Goal: Information Seeking & Learning: Learn about a topic

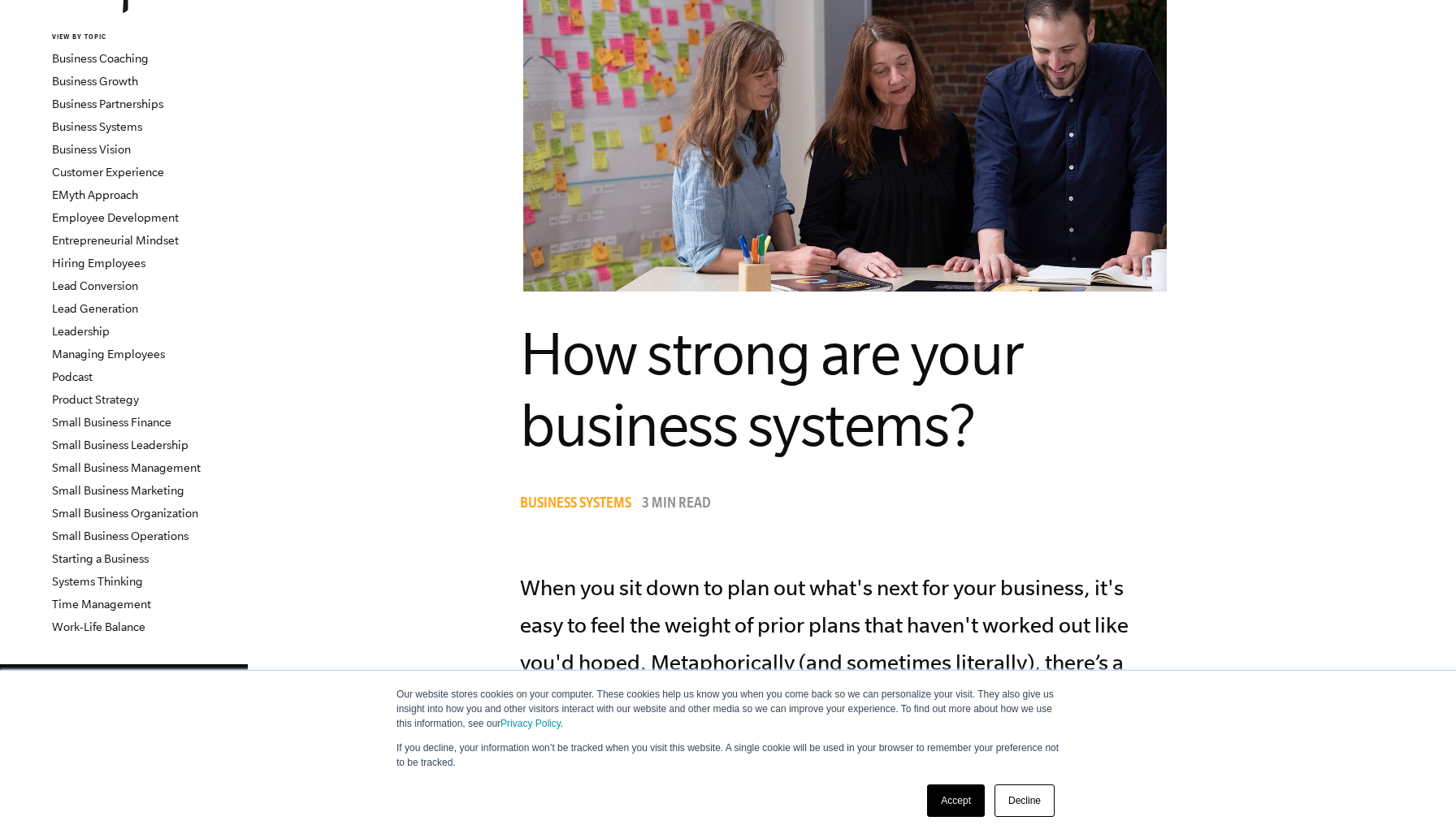
scroll to position [147, 0]
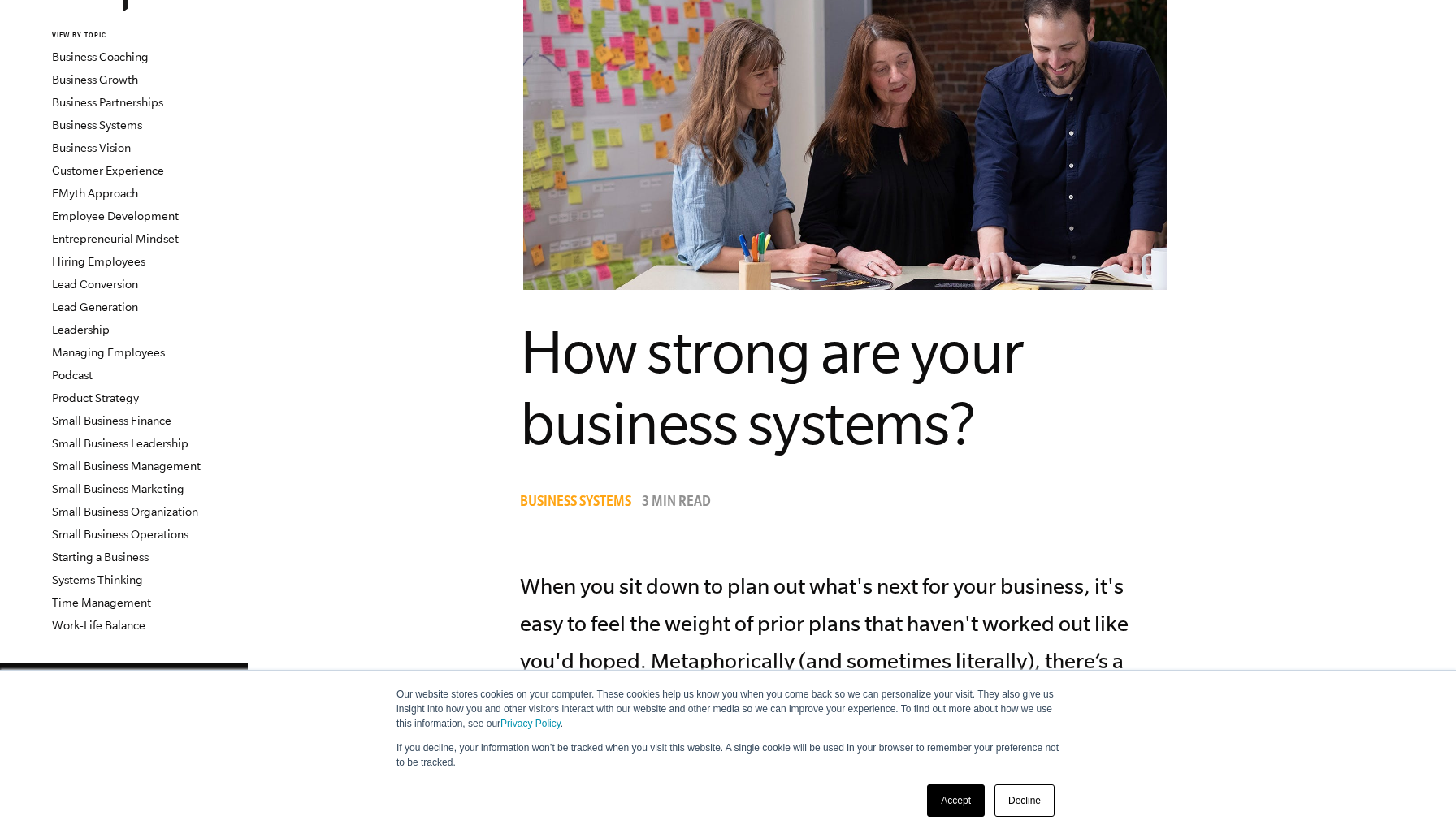
click at [951, 801] on link "Accept" at bounding box center [956, 801] width 58 height 33
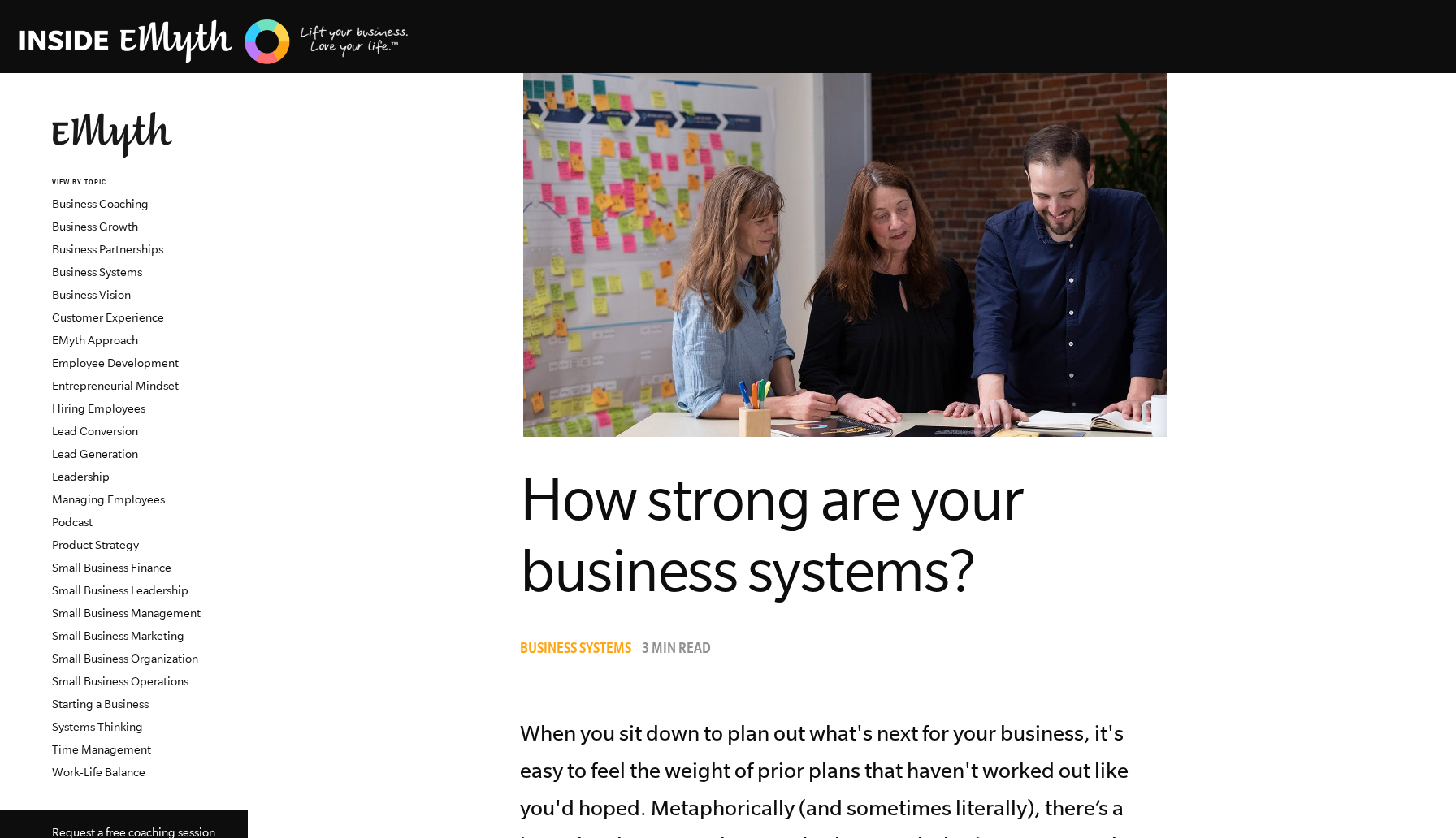
scroll to position [51, 0]
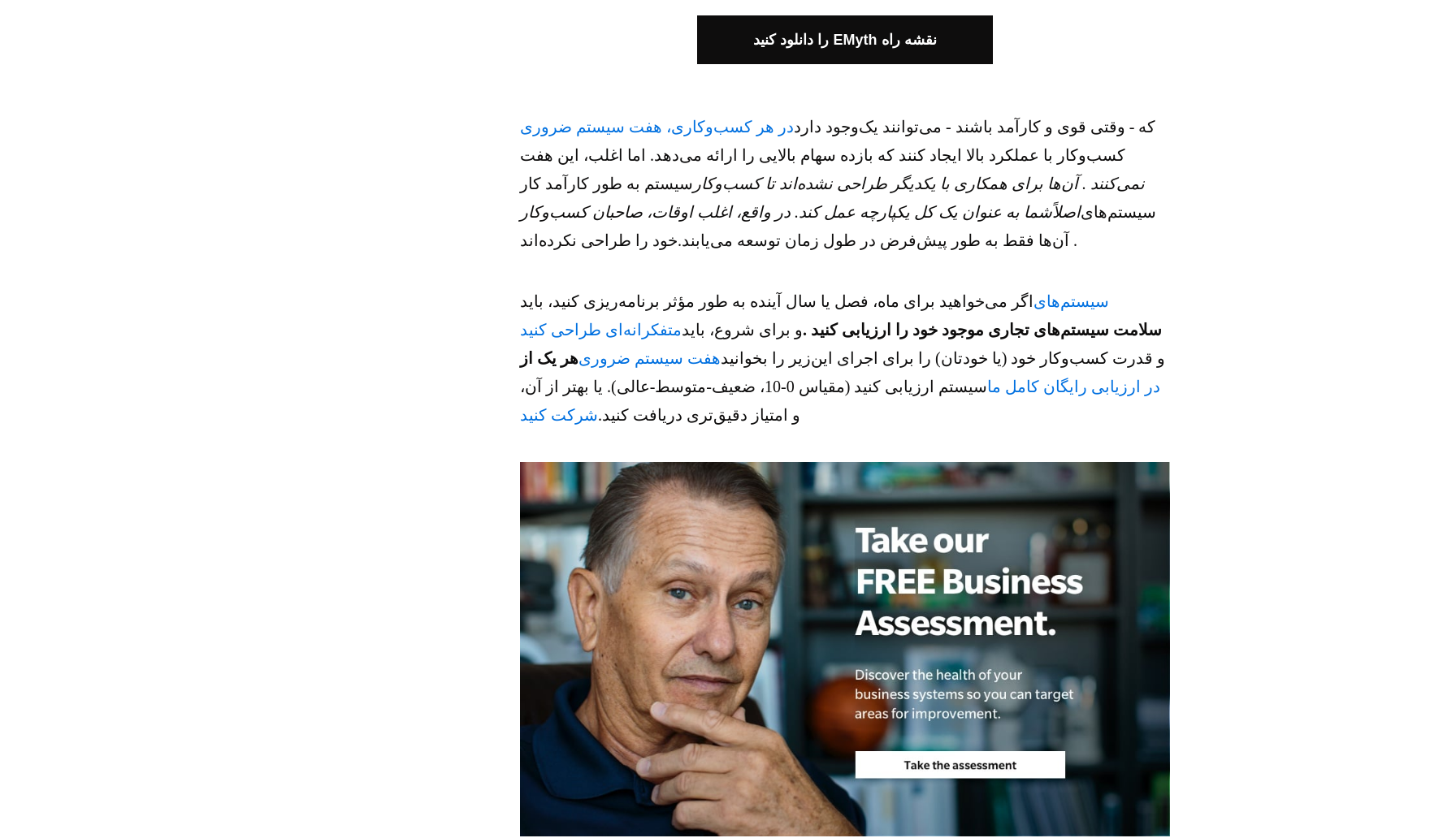
scroll to position [1065, 0]
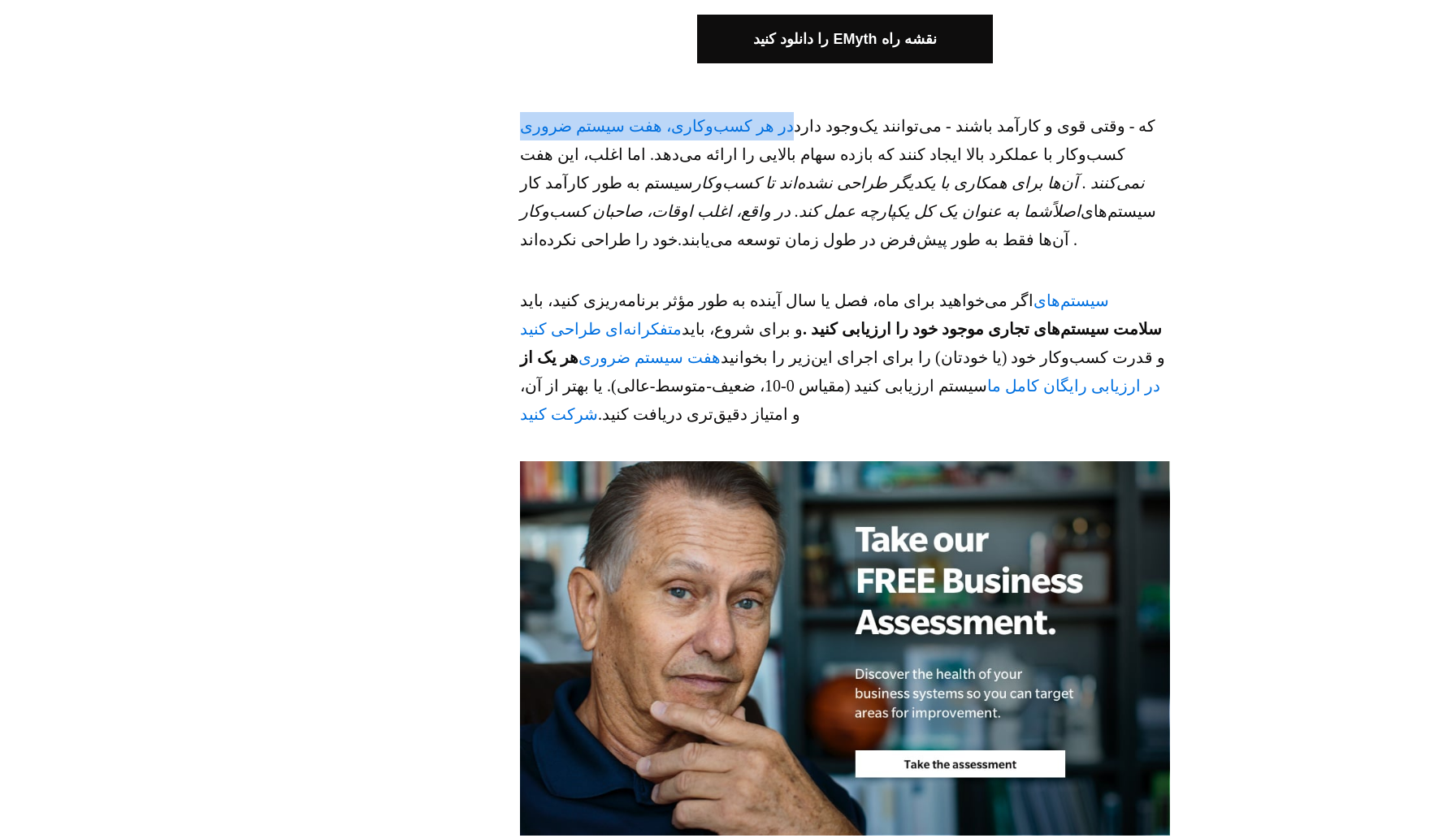
click at [613, 117] on font "در هر کسب‌وکاری، هفت سیستم ضروری" at bounding box center [656, 126] width 273 height 18
click at [1034, 291] on font "سیستم‌های متفکرانه‌ای طراحی کنید" at bounding box center [814, 314] width 589 height 47
click at [721, 349] on font "هفت سیستم ضروری" at bounding box center [649, 358] width 142 height 18
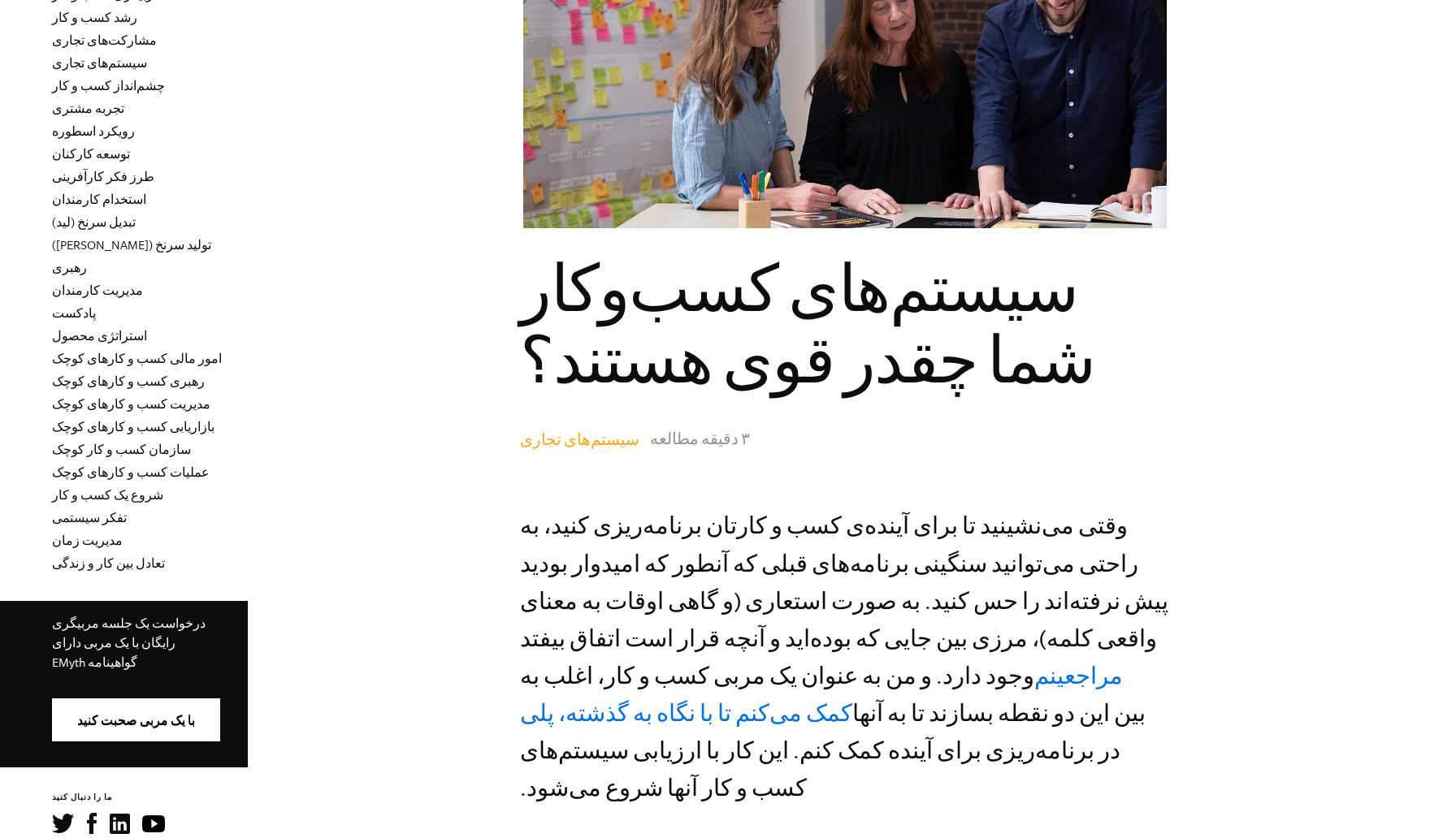
scroll to position [229, 0]
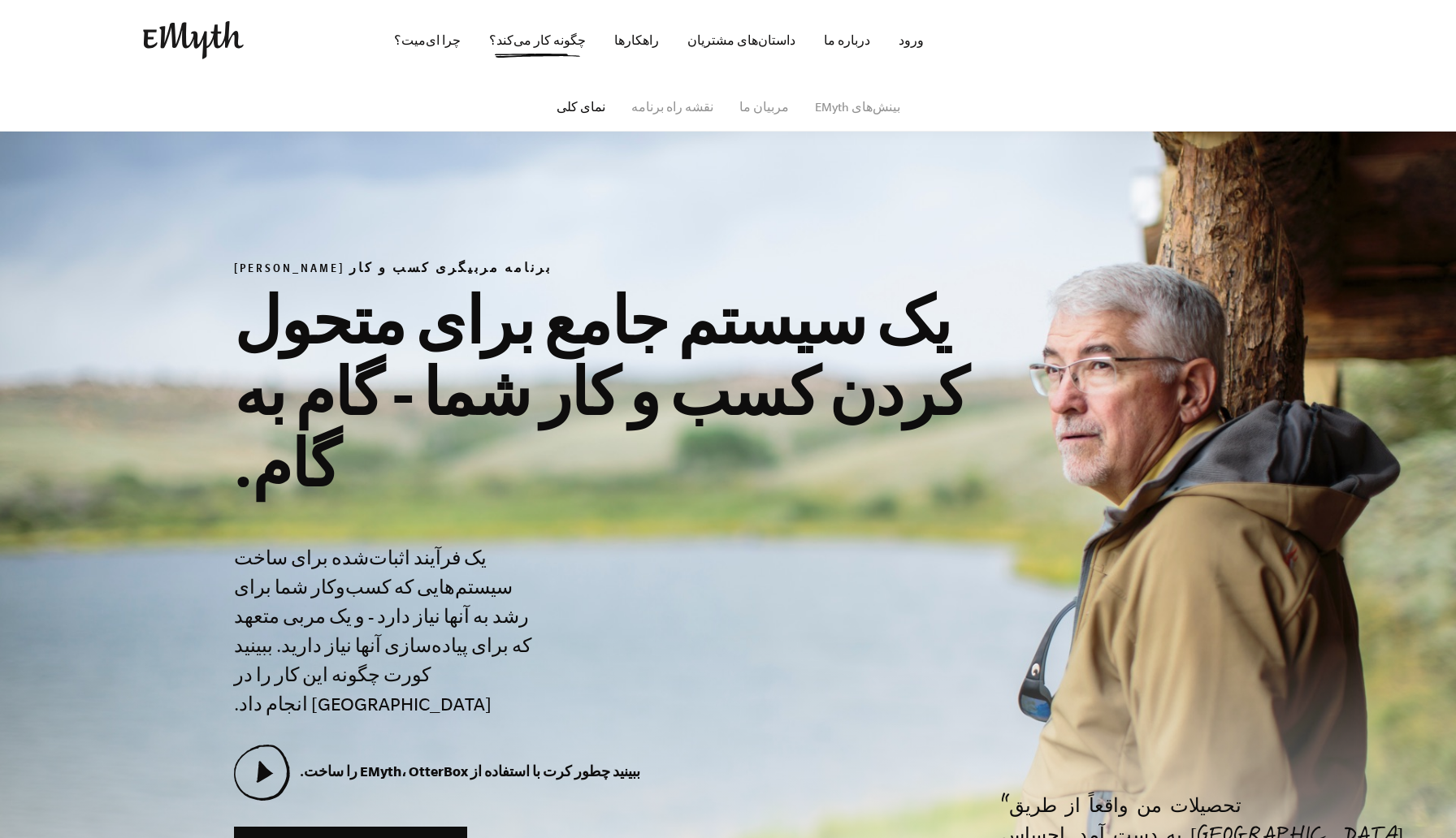
click at [943, 244] on section "برنامه مربیگری کسب و کار EMyth یک سیستم جامع برای متحول کردن کسب و کار شما - گا…" at bounding box center [728, 563] width 1456 height 965
click at [483, 209] on section "برنامه مربیگری کسب و کار EMyth یک سیستم جامع برای متحول کردن کسب و کار شما - گا…" at bounding box center [728, 563] width 1456 height 965
click at [674, 113] on link "نقشه راه برنامه" at bounding box center [672, 107] width 82 height 16
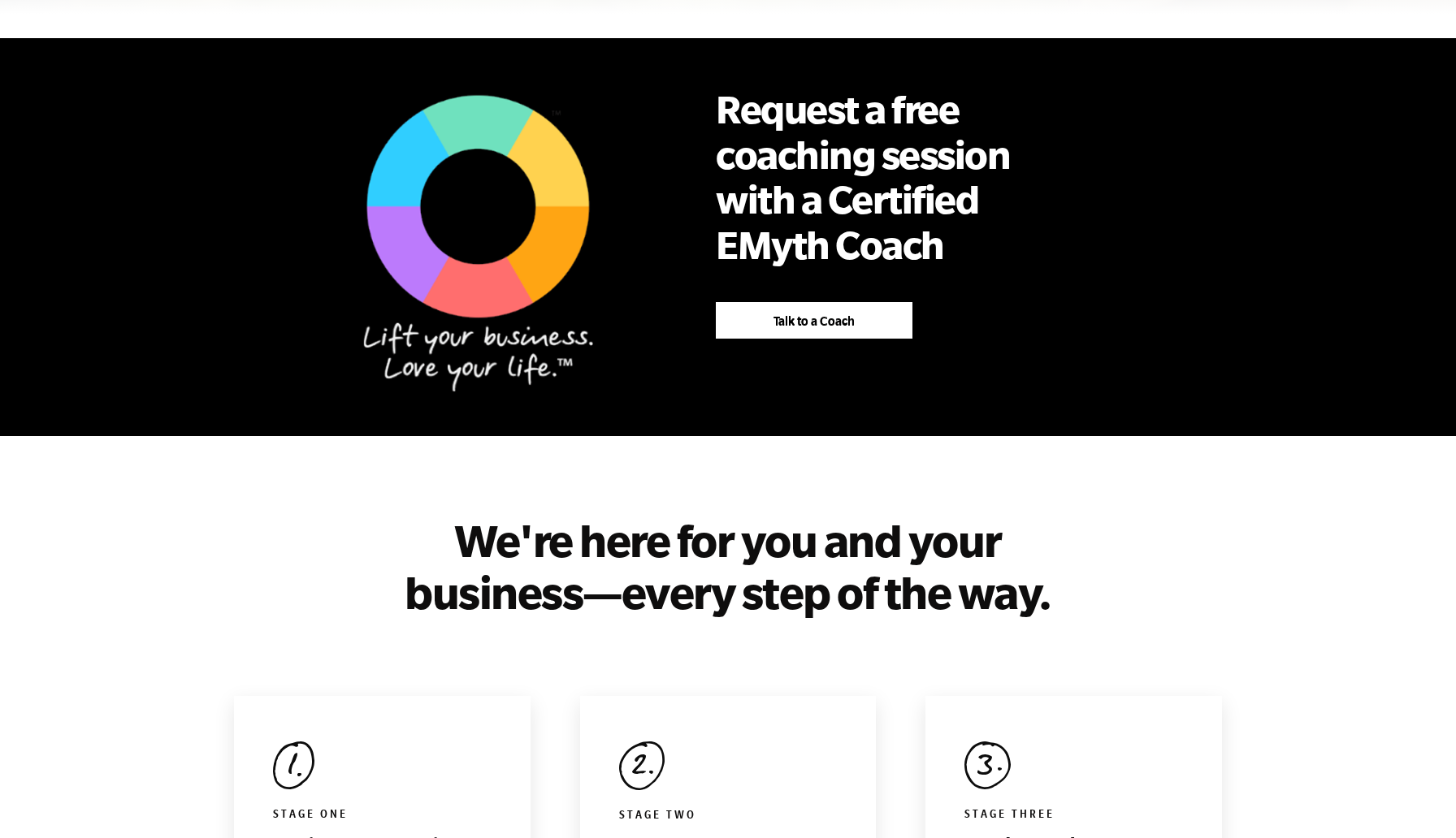
scroll to position [1040, 0]
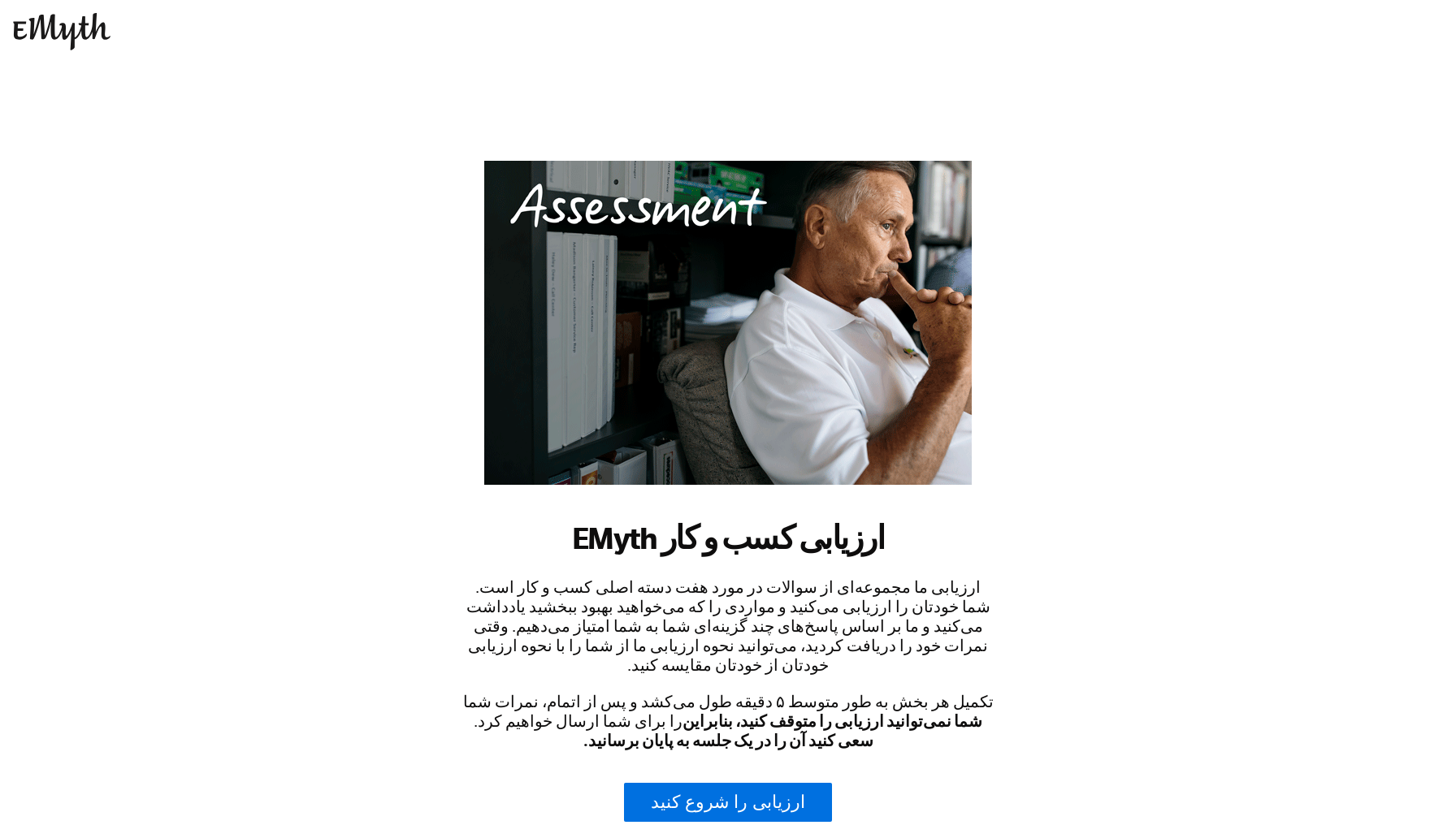
click at [1047, 269] on body "ارزیابی کسب و کار EMyth ارزیابی ما مجموعه‌ای از سوالات در مورد هفت دسته اصلی کس…" at bounding box center [728, 419] width 1456 height 838
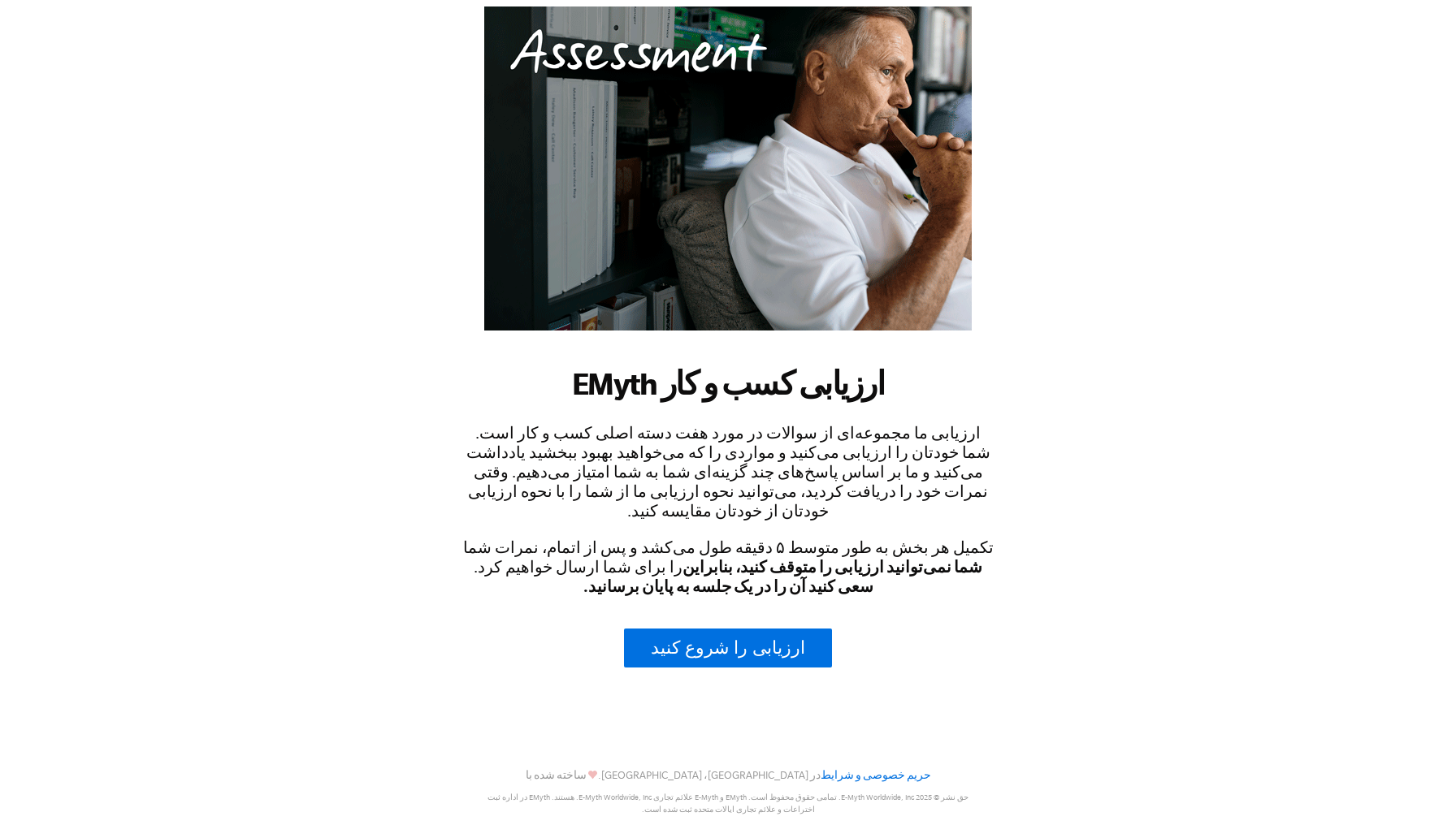
scroll to position [162, 0]
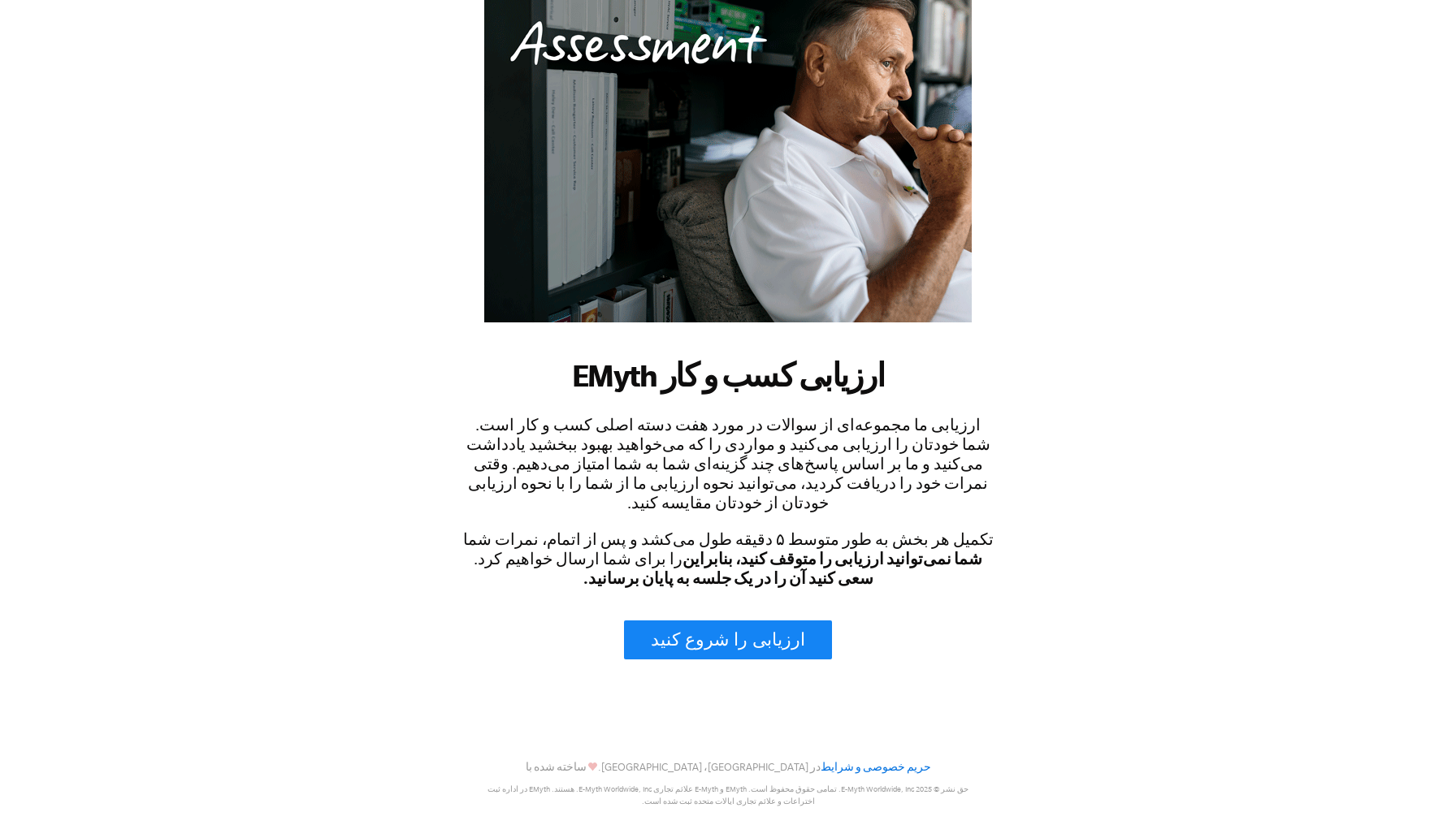
click at [773, 640] on font "ارزیابی را شروع کنید" at bounding box center [728, 639] width 154 height 20
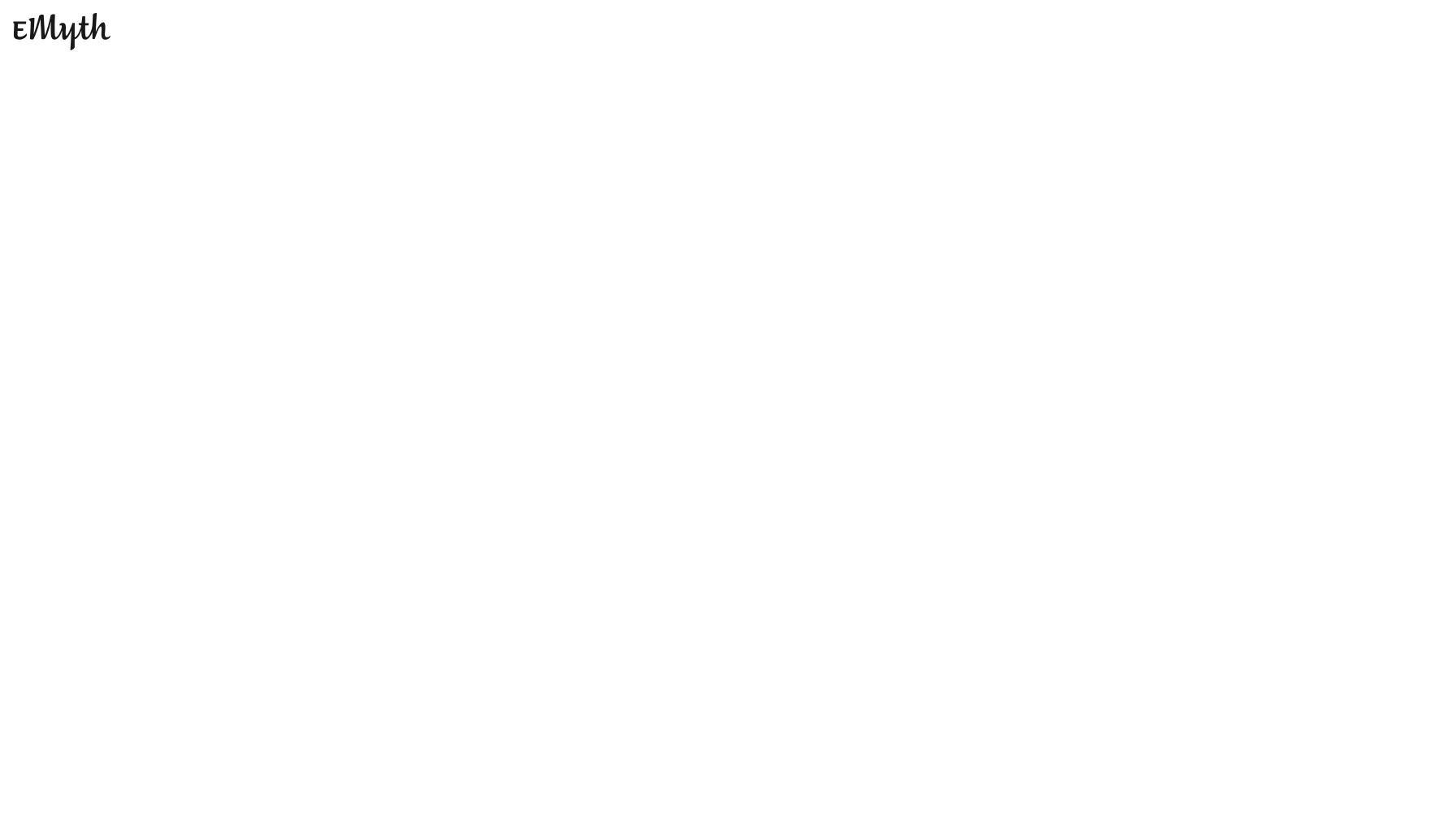
scroll to position [0, 0]
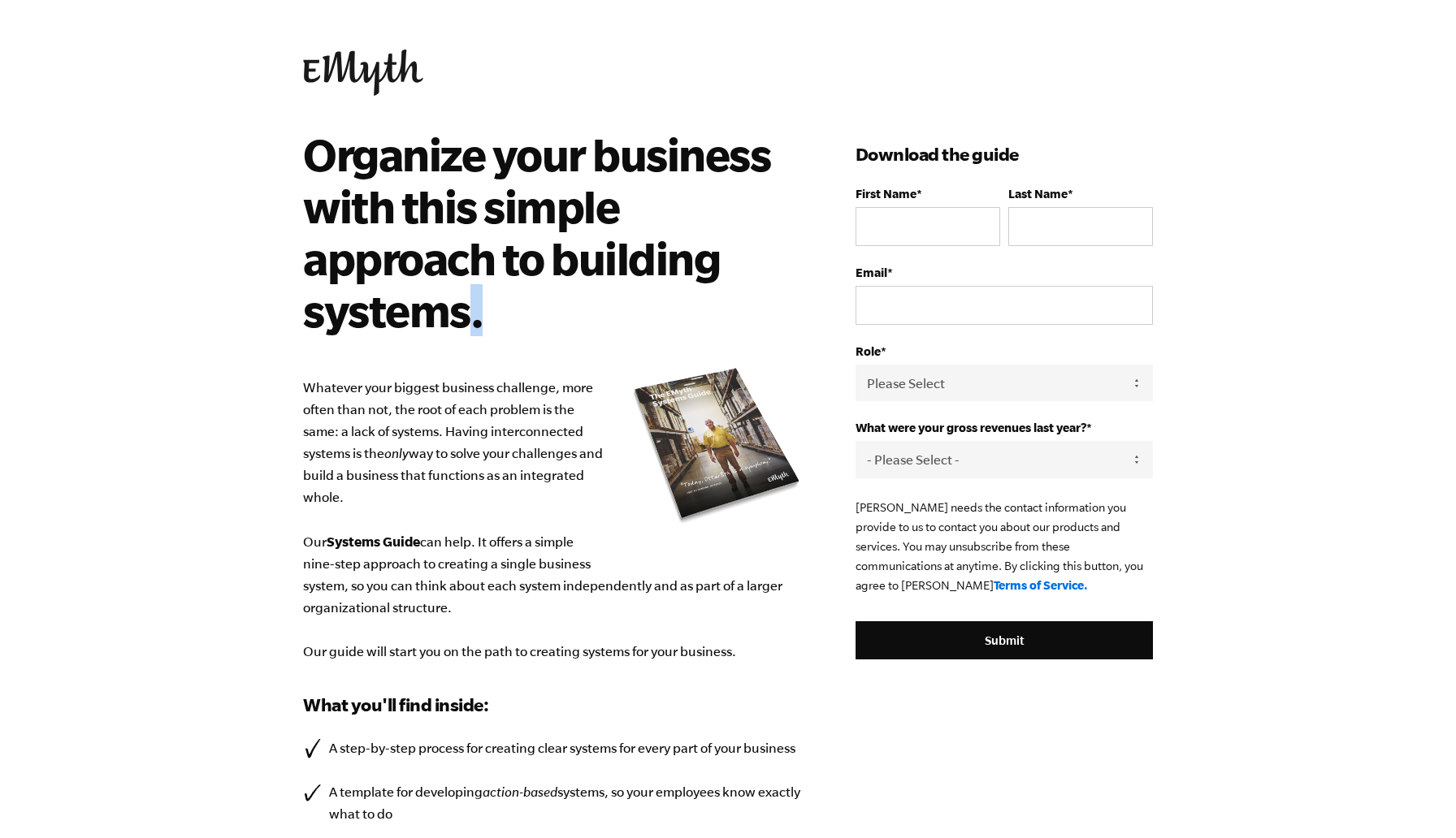
click at [521, 318] on h2 "Organize your business with this simple approach to building systems." at bounding box center [543, 232] width 480 height 208
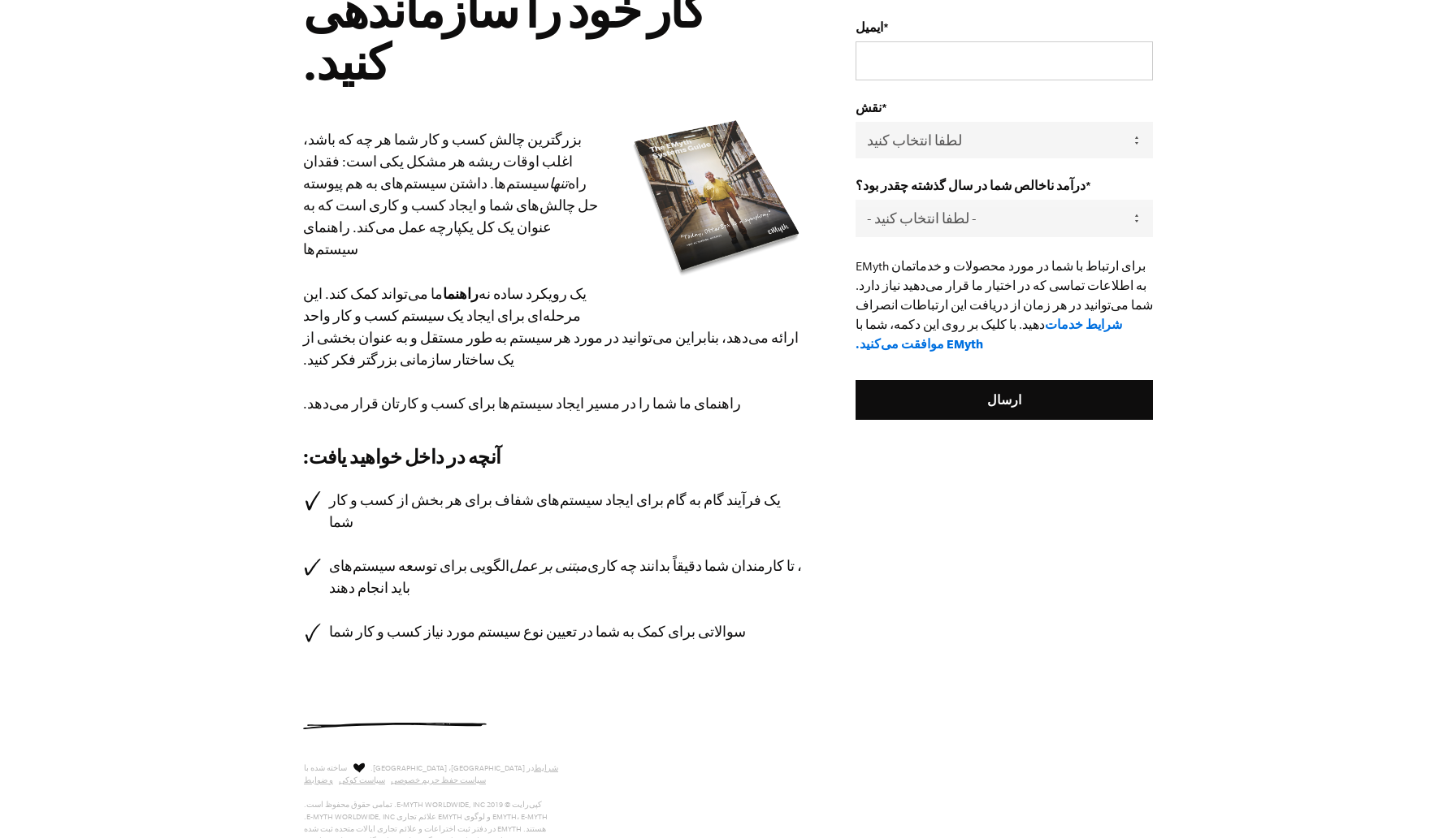
scroll to position [264, 0]
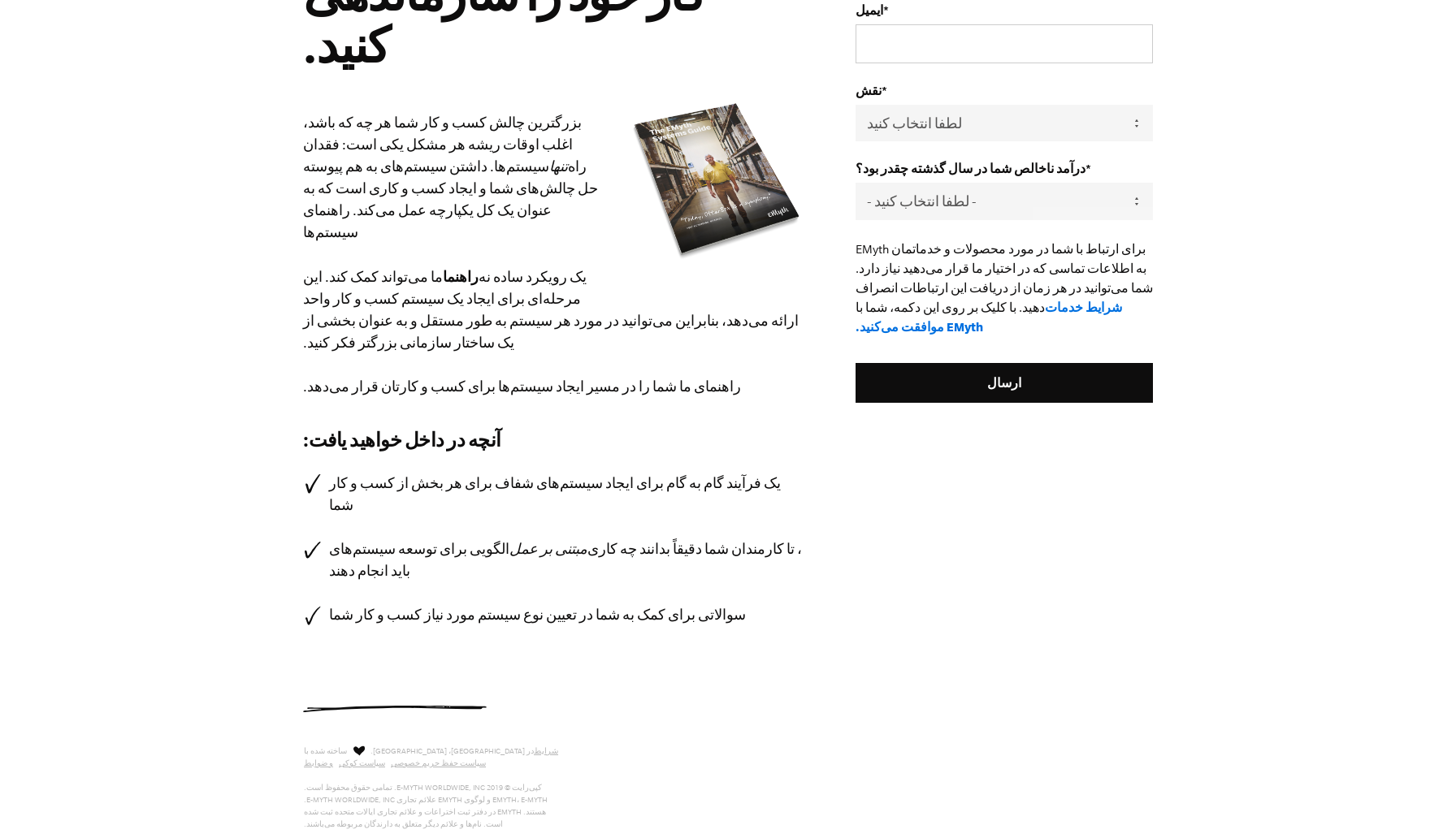
click at [400, 648] on div "با این رویکرد ساده برای ساخت سیستم‌ها، کسب و کار خود را سازماندهی کنید. بزرگتری…" at bounding box center [728, 288] width 889 height 849
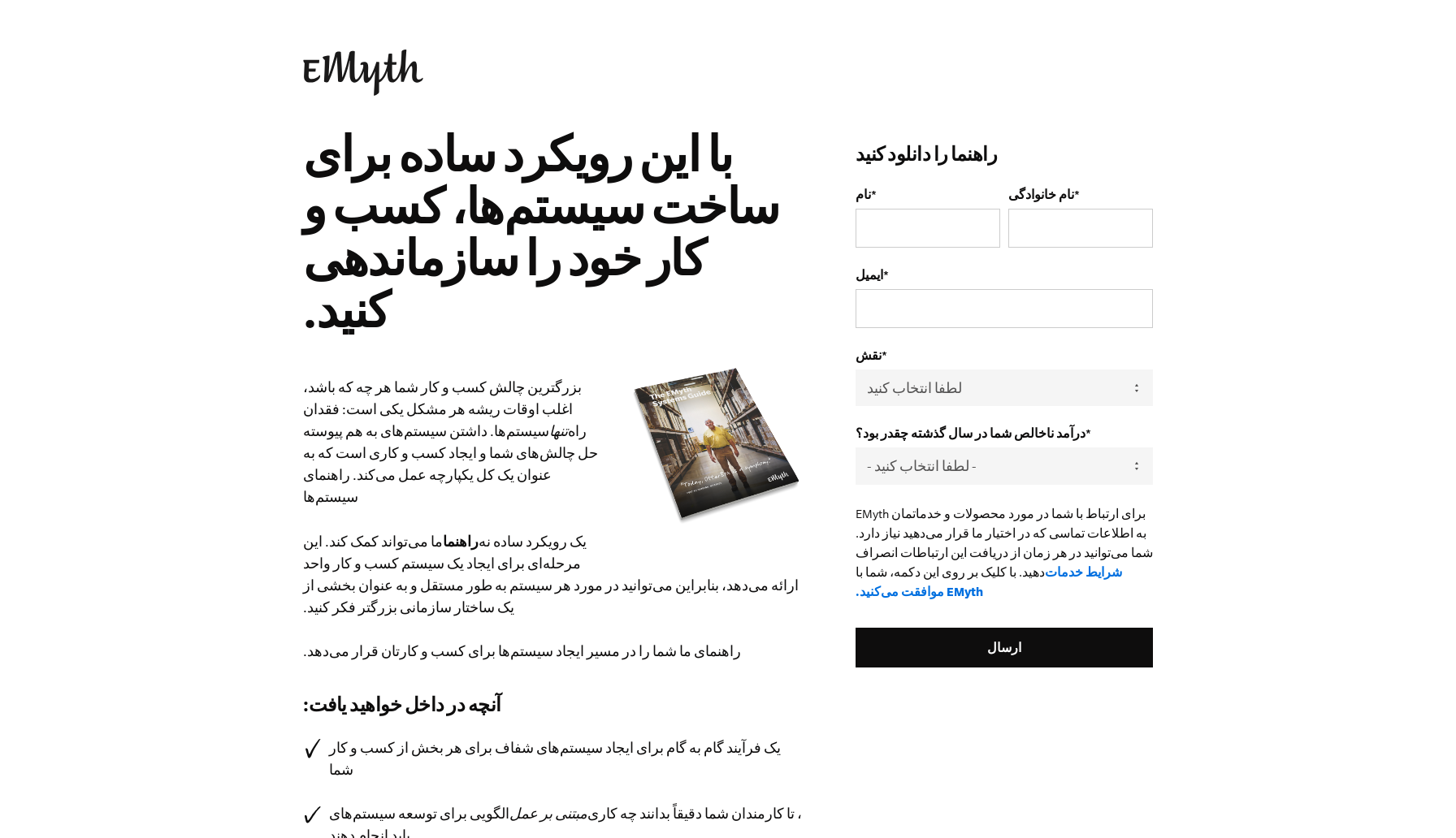
scroll to position [28, 0]
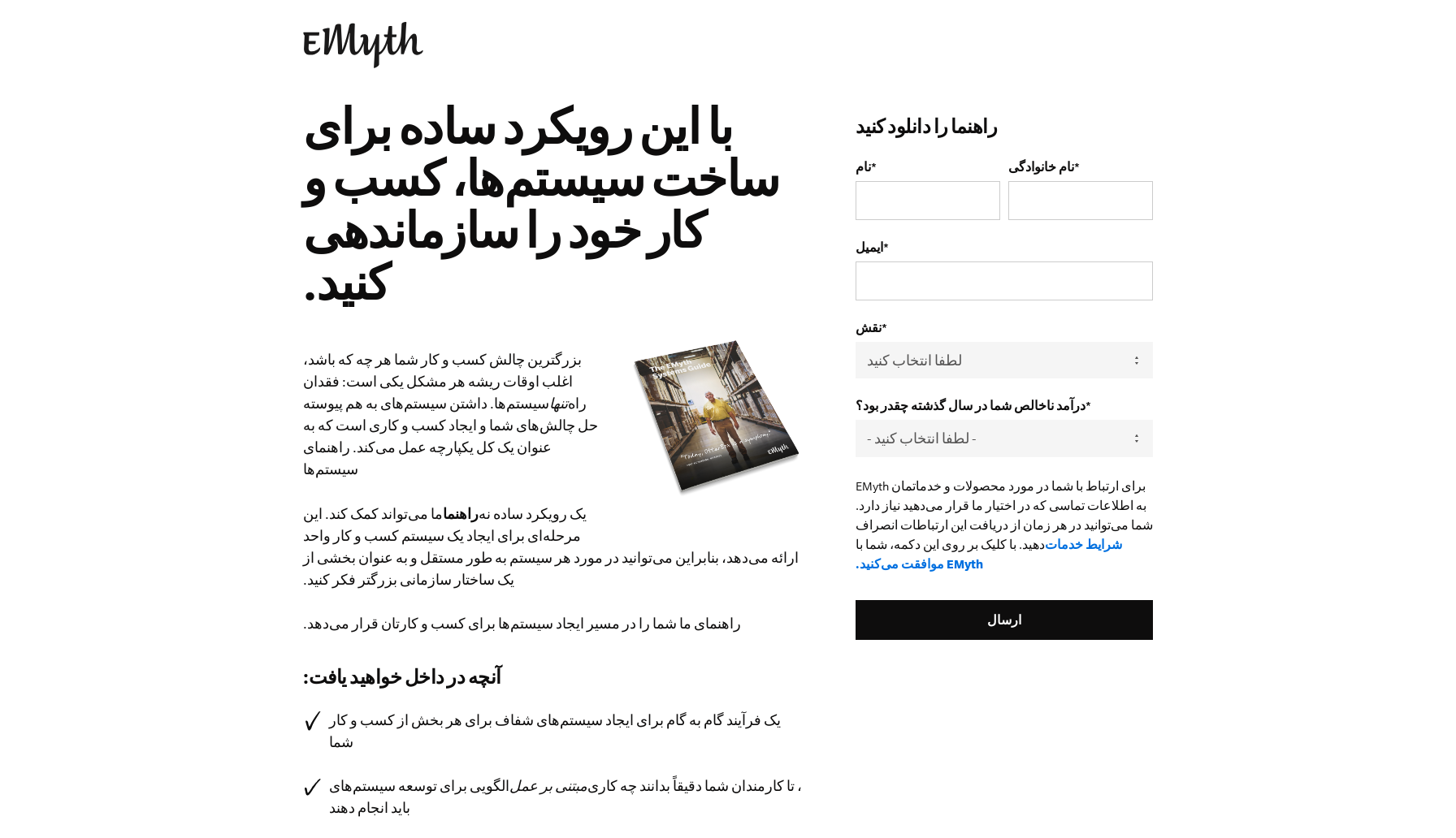
click at [724, 415] on p "بزرگترین چالش کسب و کار شما هر چه که باشد، اغلب اوقات ریشه هر مشکل یکی است: فقد…" at bounding box center [555, 492] width 504 height 286
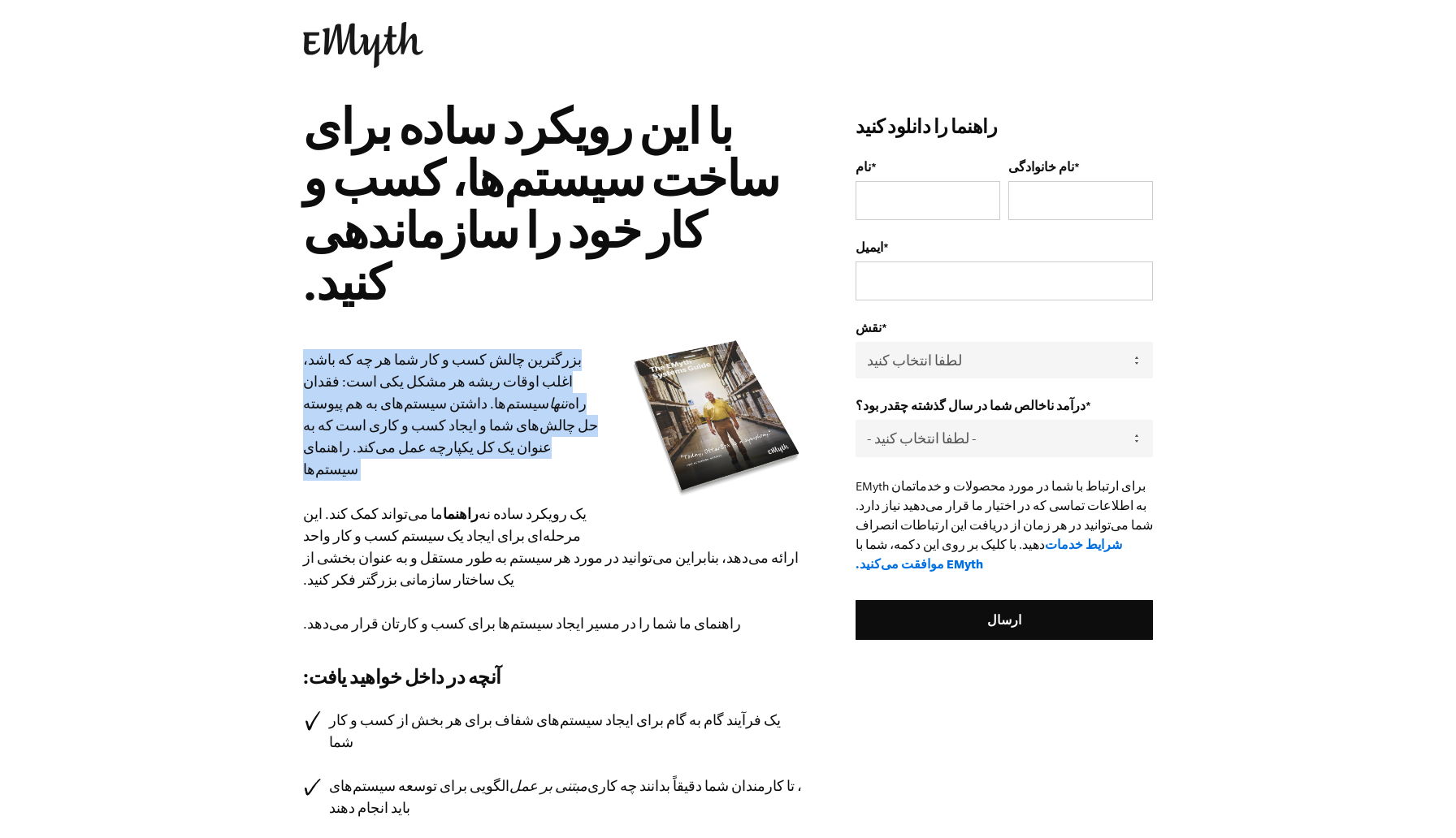
click at [724, 415] on p "بزرگترین چالش کسب و کار شما هر چه که باشد، اغلب اوقات ریشه هر مشکل یکی است: فقد…" at bounding box center [555, 492] width 504 height 286
click at [651, 220] on font "با این رویکرد ساده برای ساخت سیستم‌ها، کسب و کار خود را سازماندهی کنید." at bounding box center [541, 205] width 476 height 207
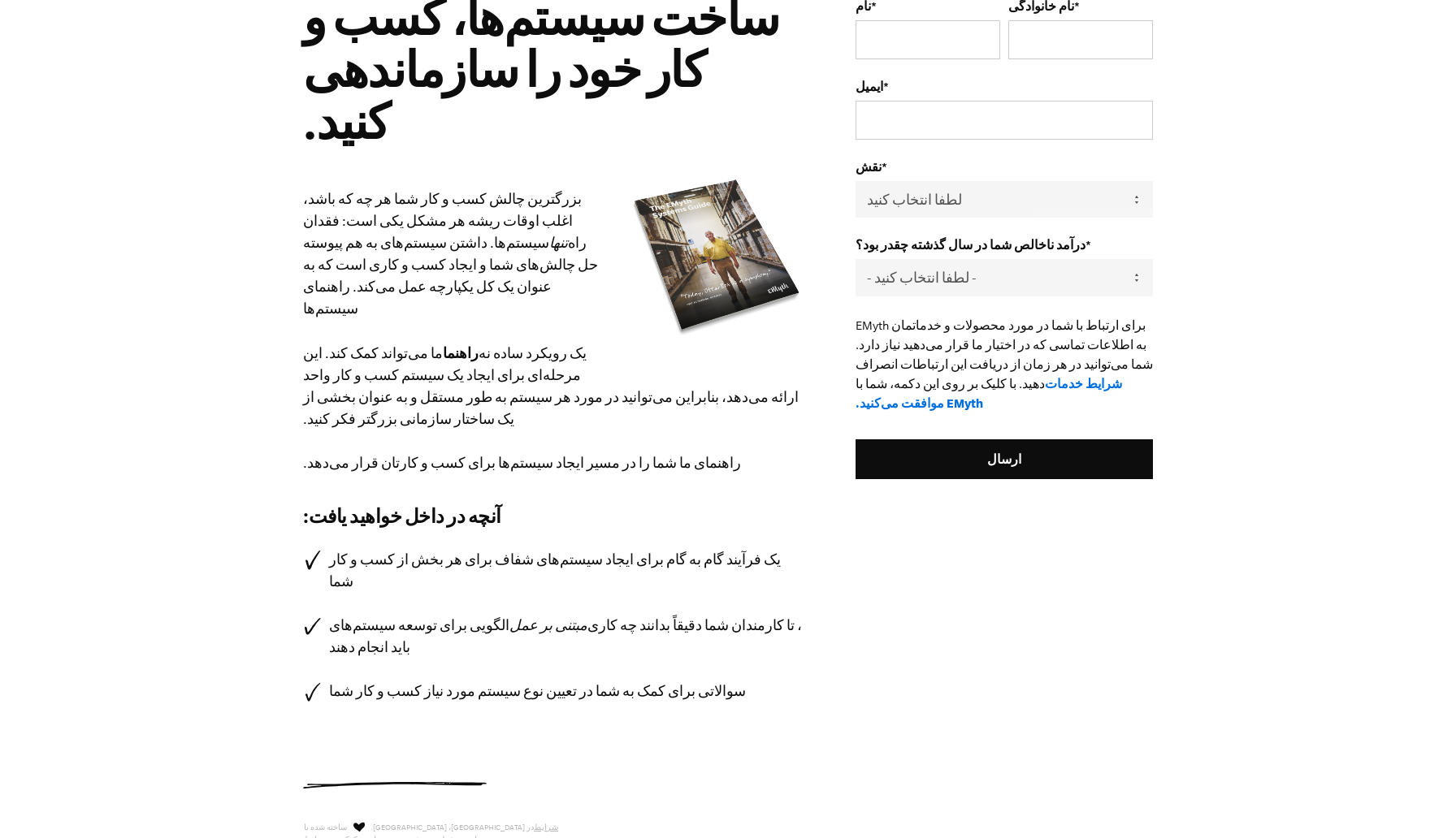
scroll to position [172, 0]
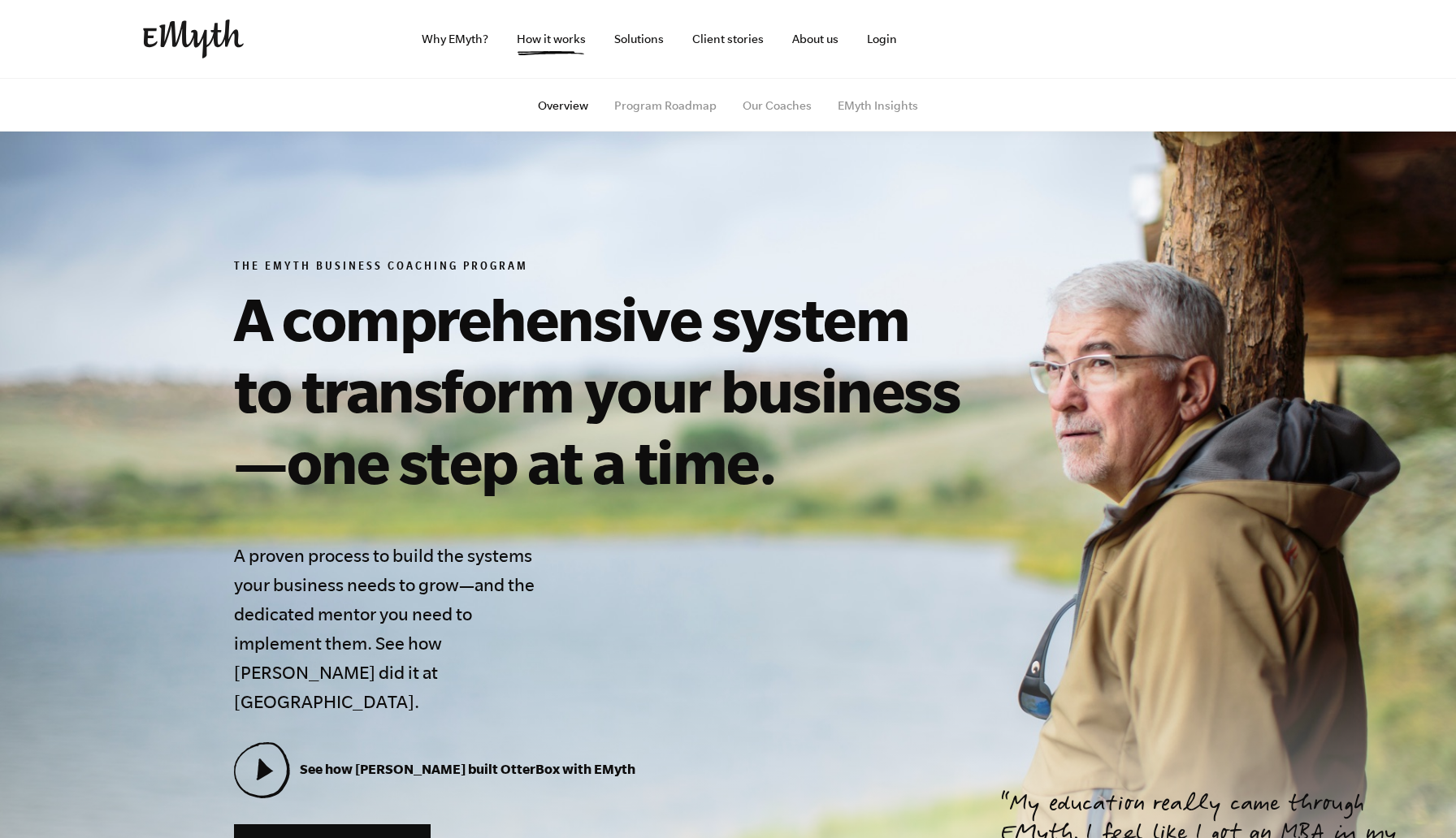
click at [197, 43] on img at bounding box center [193, 39] width 100 height 39
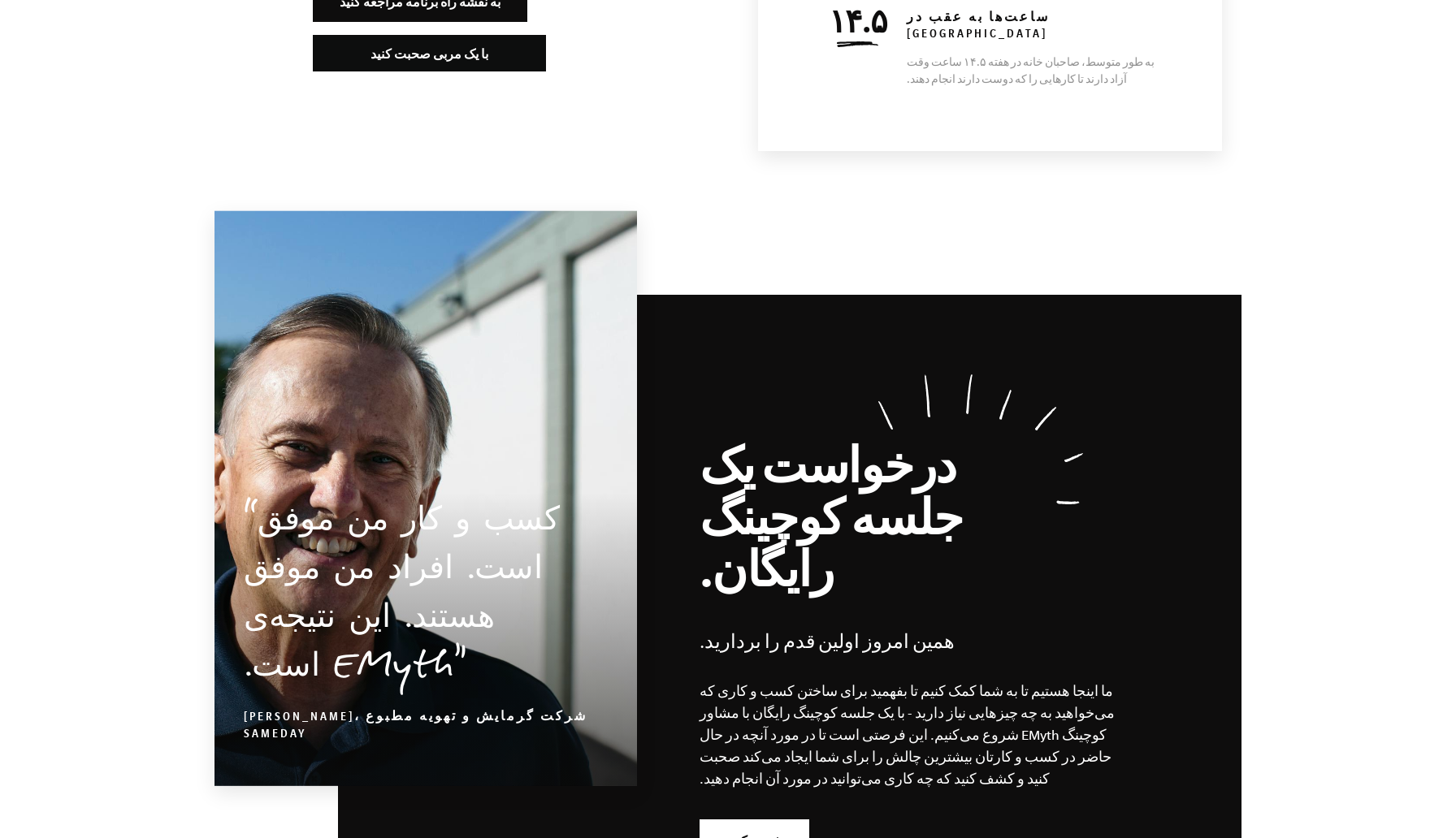
scroll to position [7877, 0]
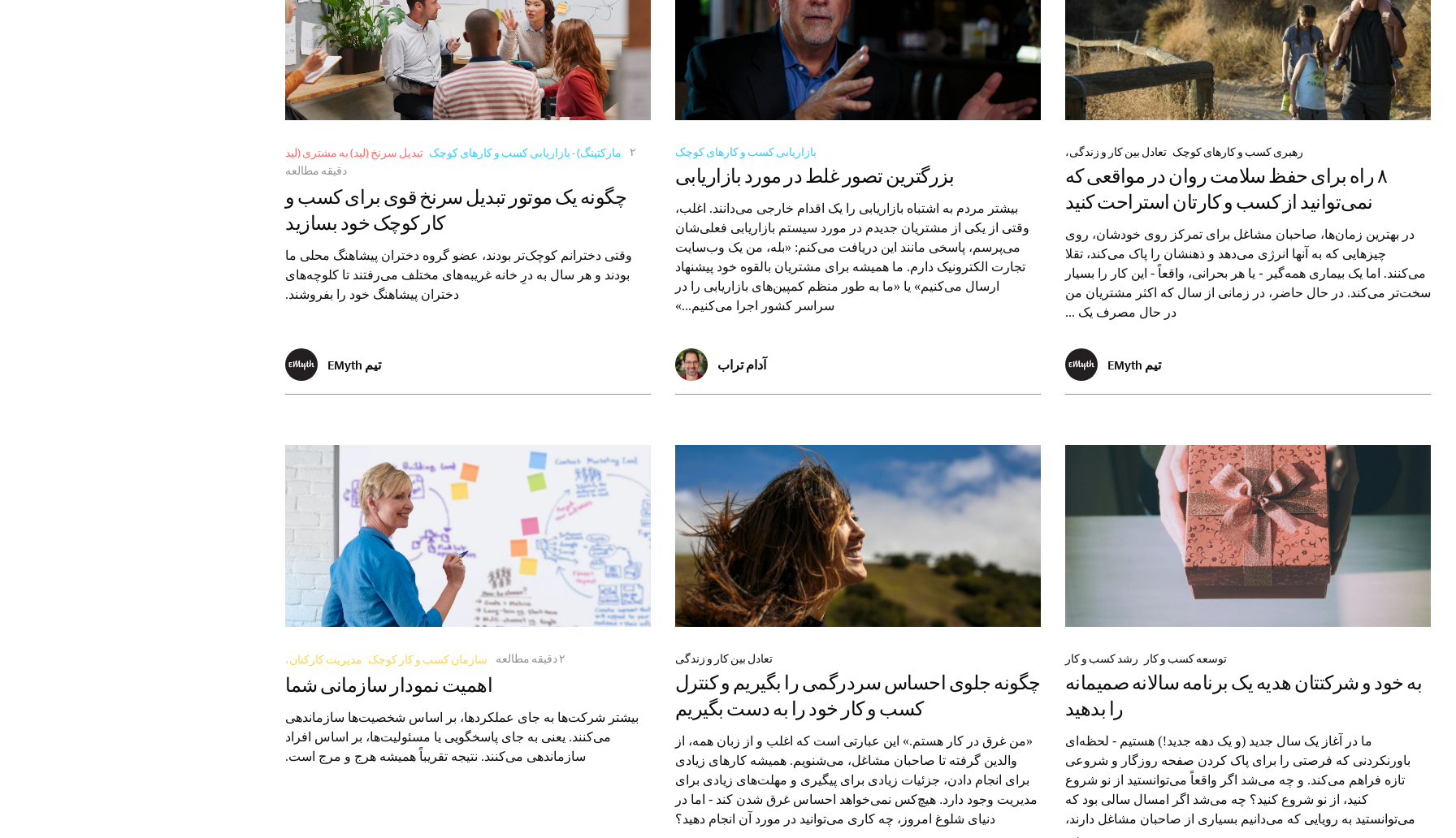
scroll to position [2863, 0]
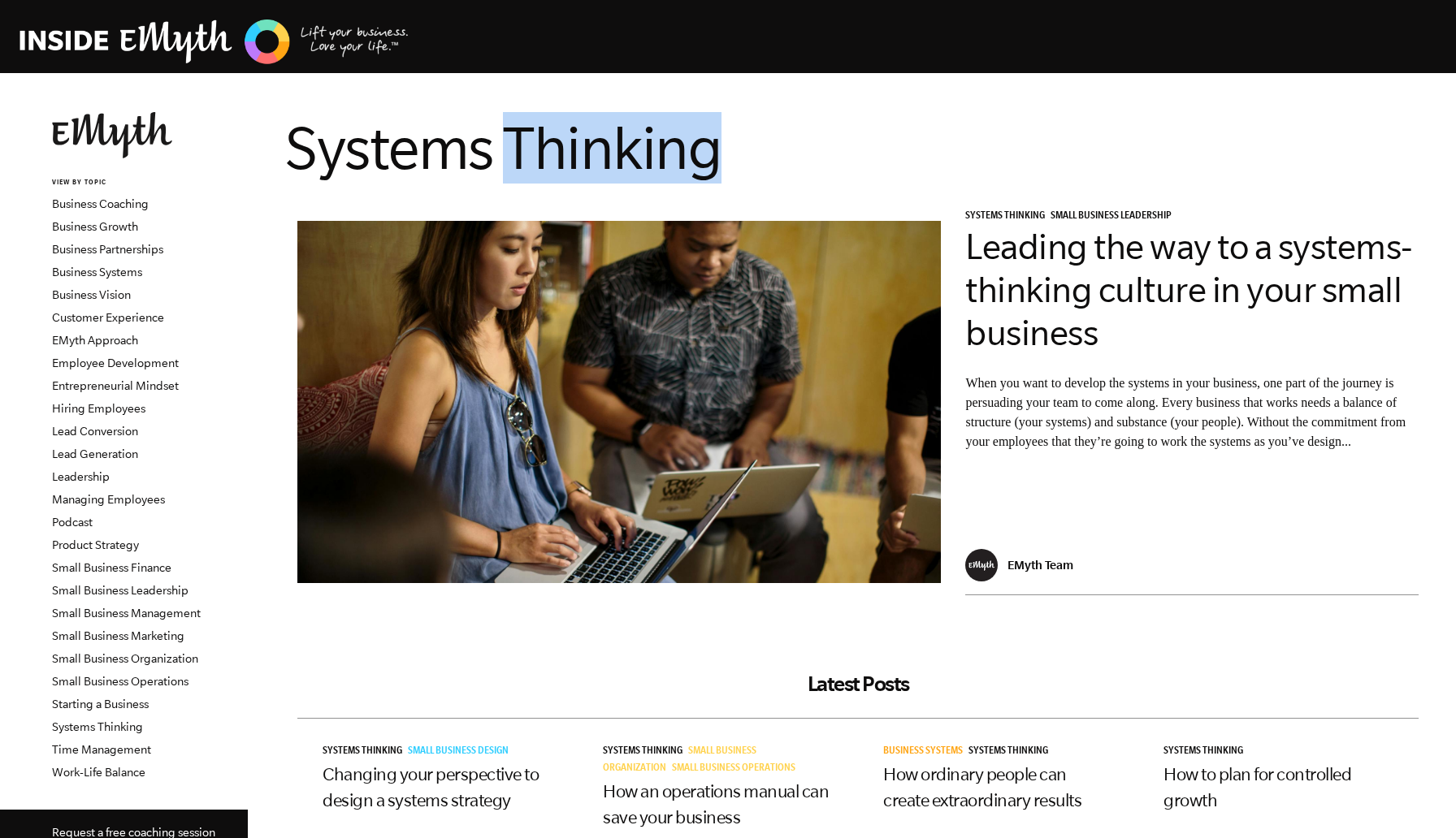
click at [905, 140] on h1 "Systems Thinking" at bounding box center [858, 148] width 1145 height 72
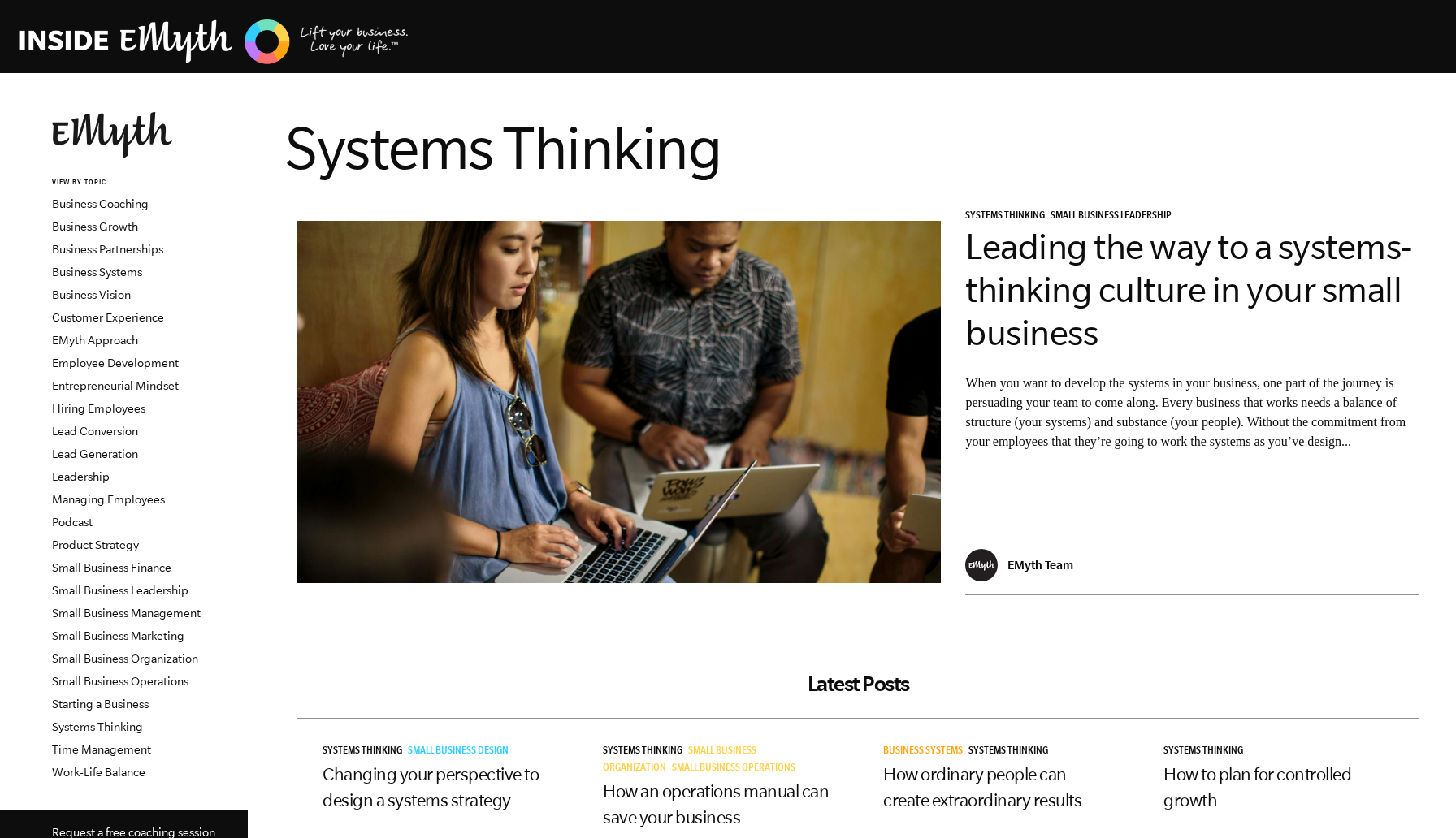
click at [954, 158] on h1 "Systems Thinking" at bounding box center [858, 148] width 1145 height 72
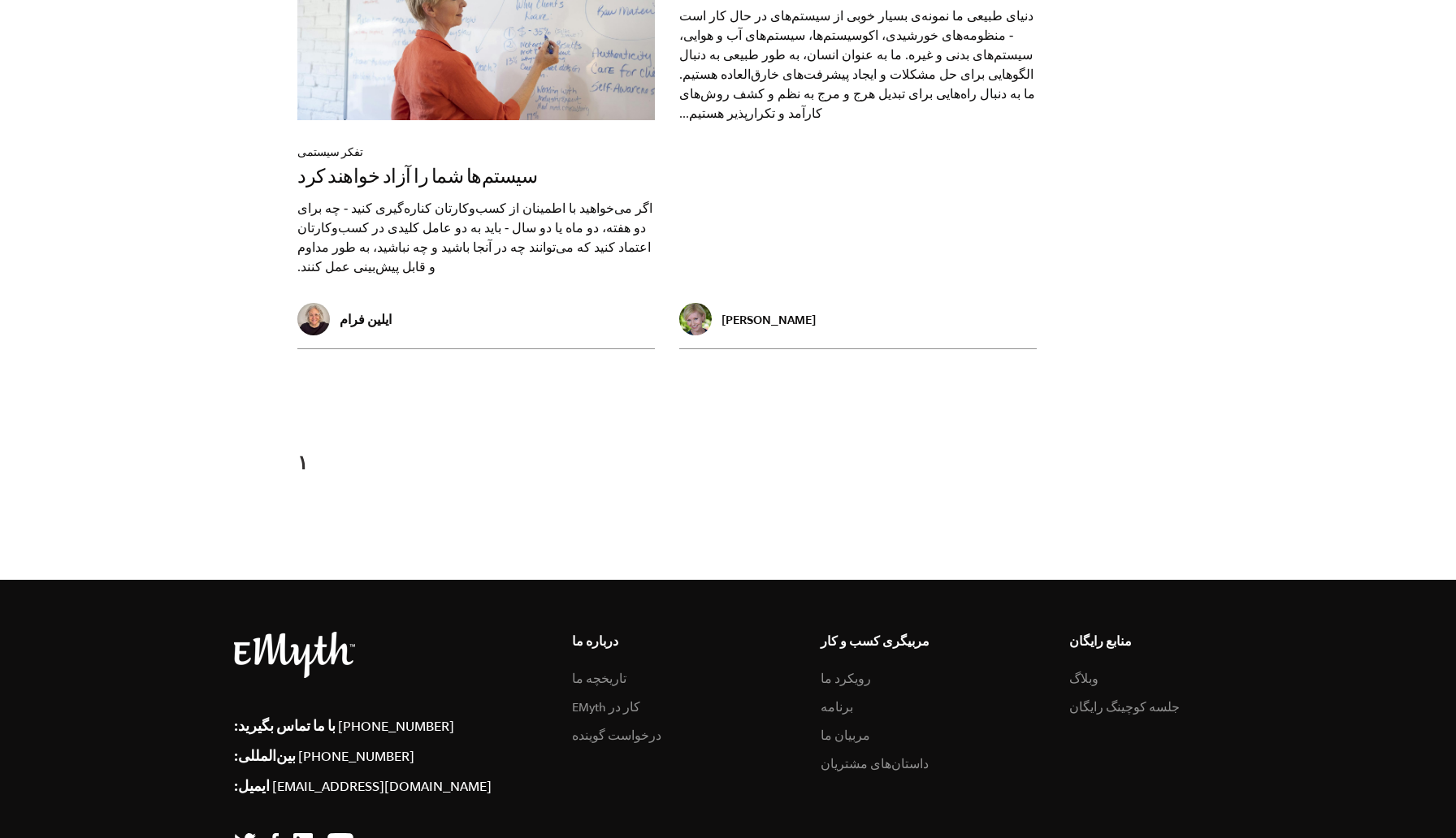
scroll to position [2244, 0]
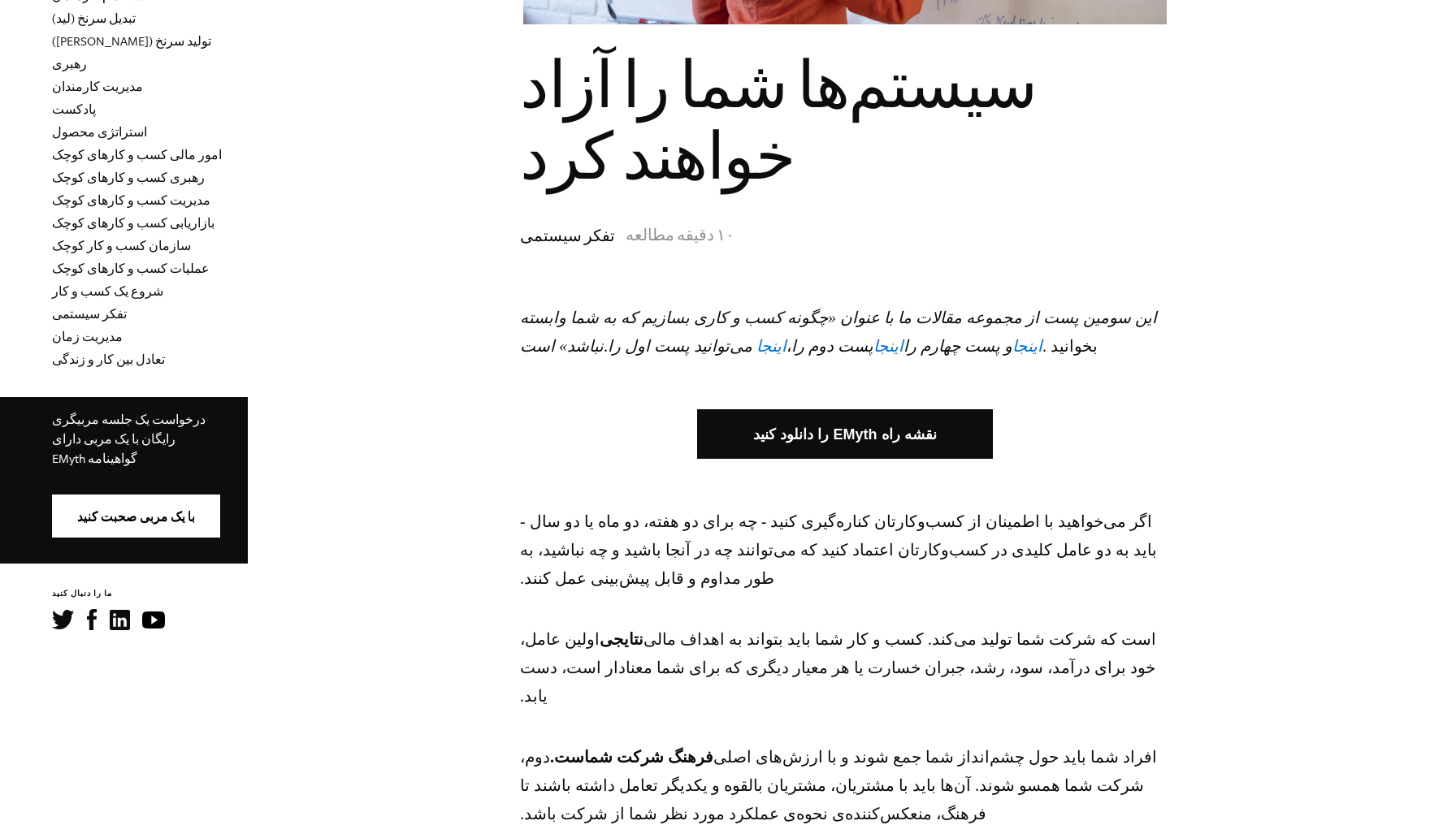
scroll to position [604, 0]
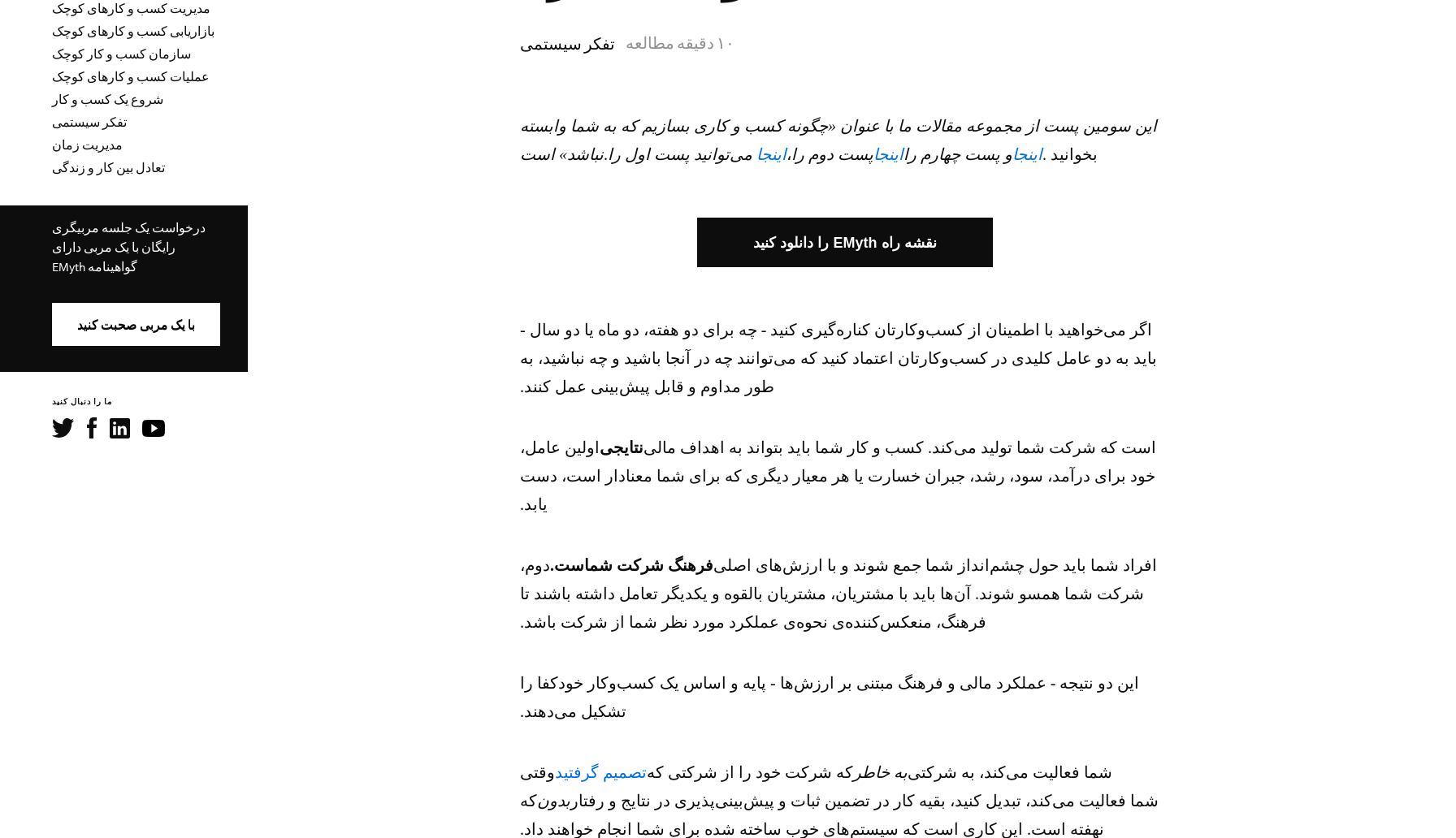
click at [1012, 157] on font "اینجا" at bounding box center [1027, 154] width 30 height 18
click at [846, 251] on link "نقشه راه EMyth را دانلود کنید" at bounding box center [845, 242] width 296 height 49
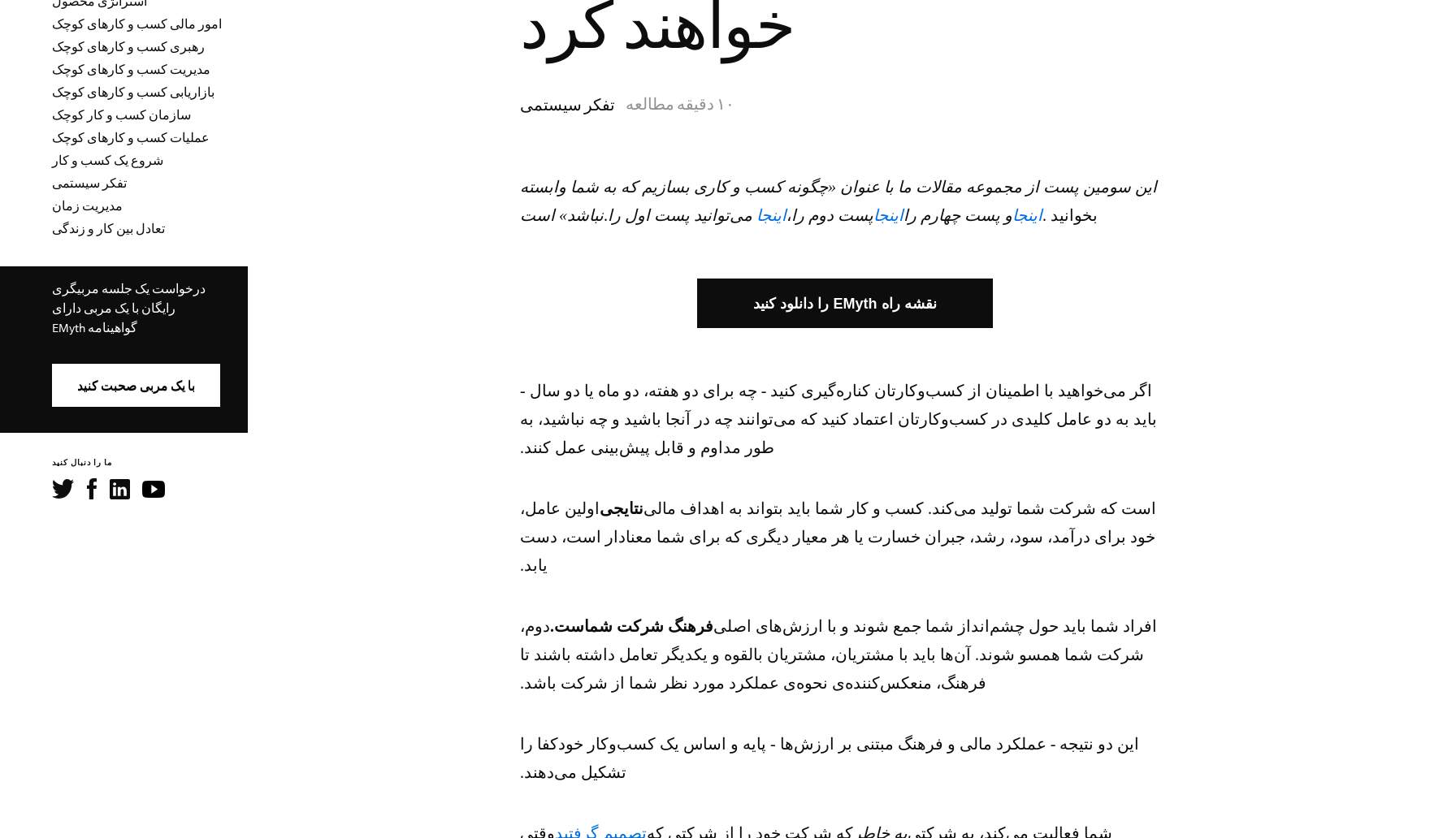
scroll to position [555, 0]
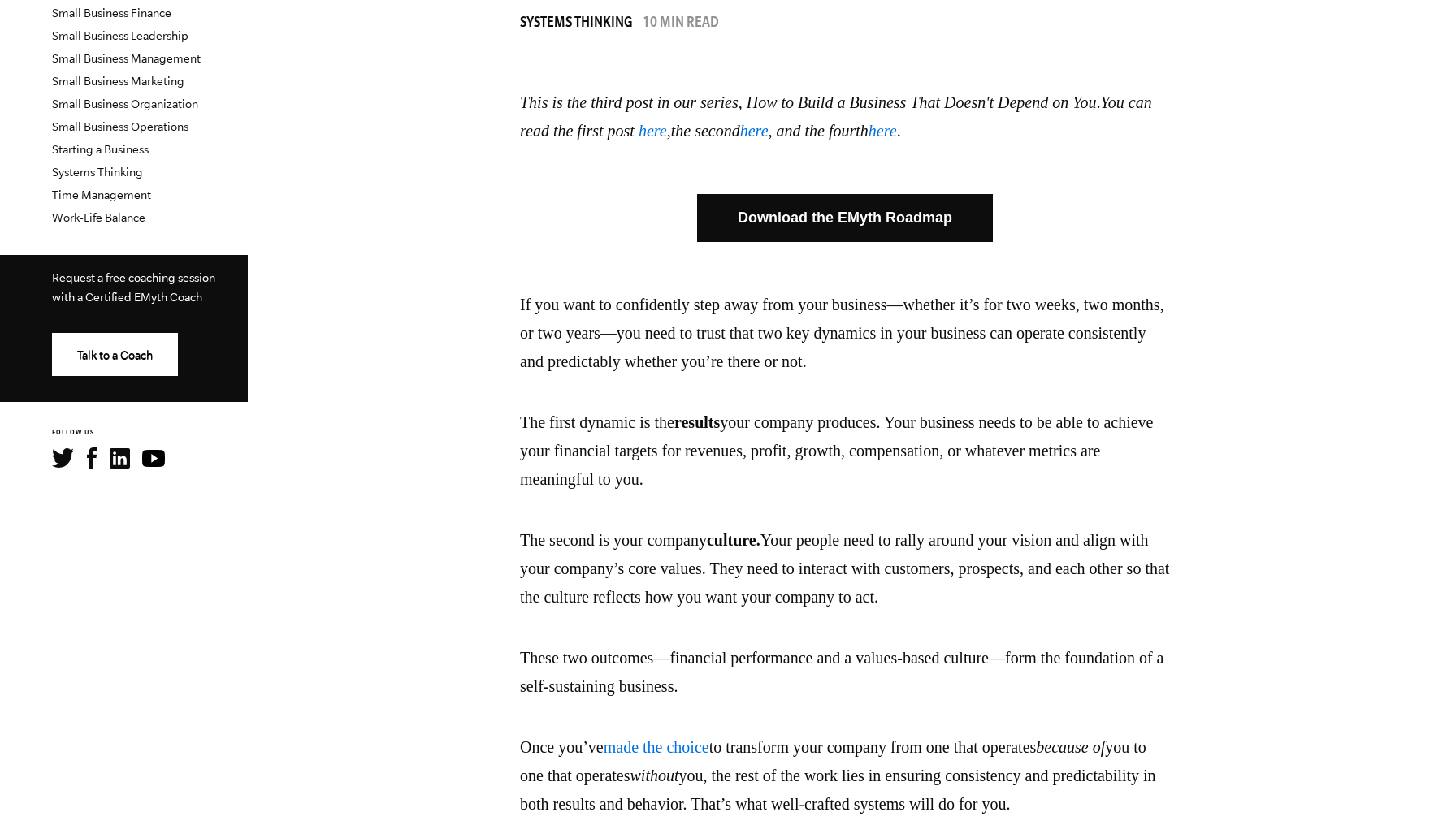
click at [772, 97] on icon "This is the third post in our series, How to Build a Business That Doesn't Depe…" at bounding box center [808, 102] width 576 height 18
drag, startPoint x: 772, startPoint y: 97, endPoint x: 838, endPoint y: 101, distance: 66.1
click at [838, 101] on icon "This is the third post in our series, How to Build a Business That Doesn't Depe…" at bounding box center [808, 102] width 576 height 18
drag, startPoint x: 776, startPoint y: 96, endPoint x: 1164, endPoint y: 98, distance: 388.0
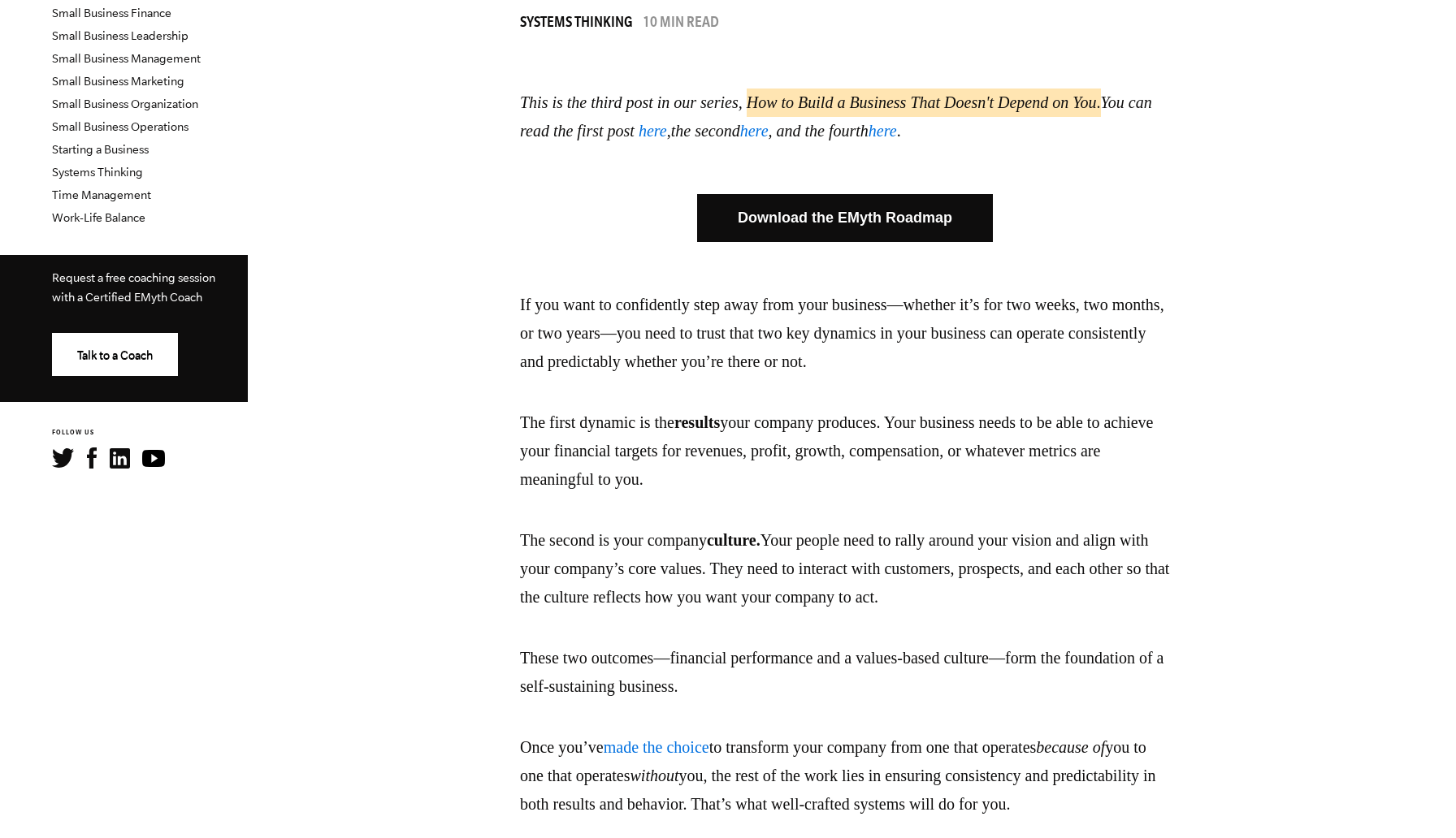
click at [1164, 98] on p "This is the third post in our series, How to Build a Business That Doesn't Depe…" at bounding box center [845, 116] width 650 height 57
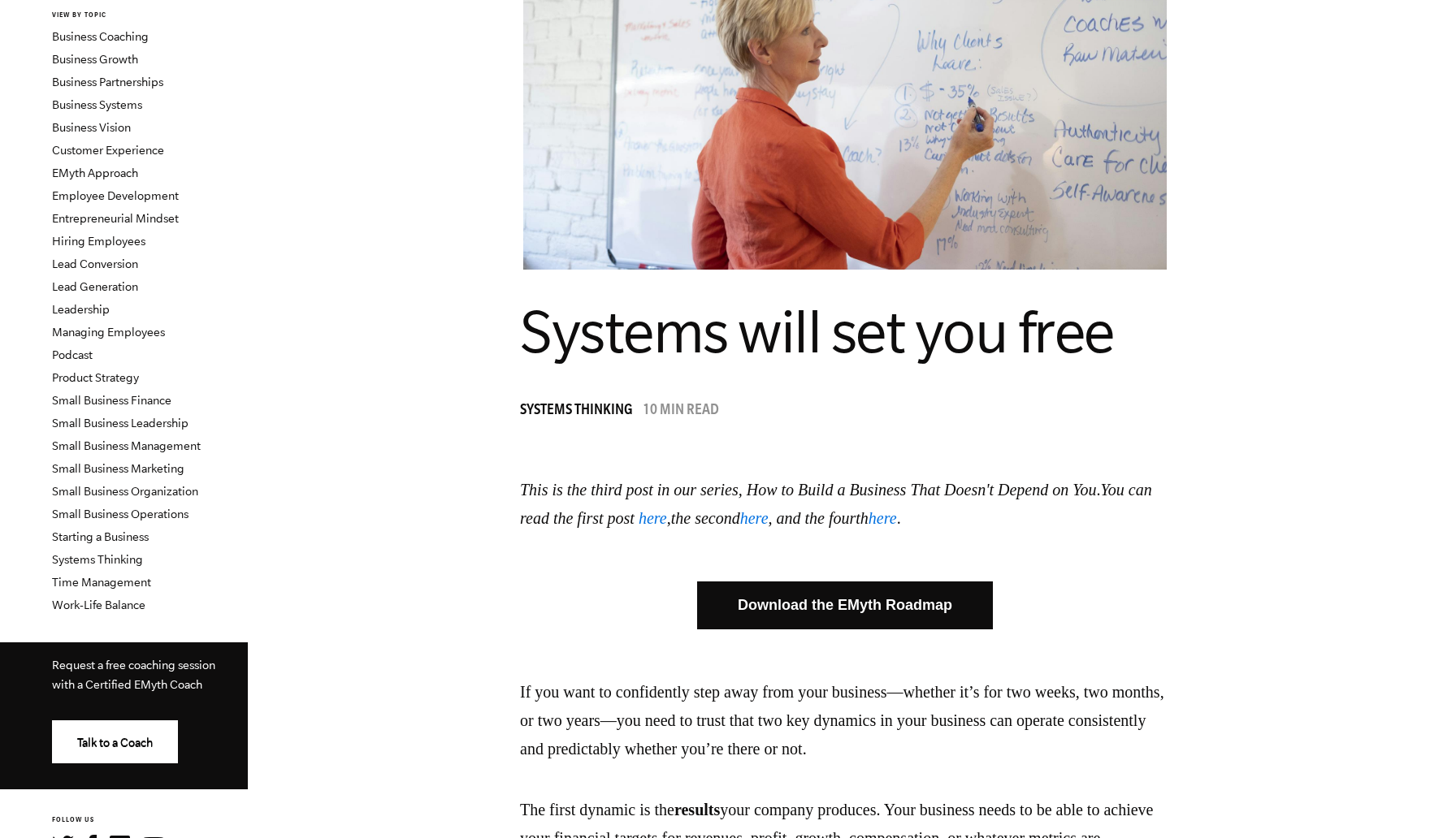
scroll to position [171, 0]
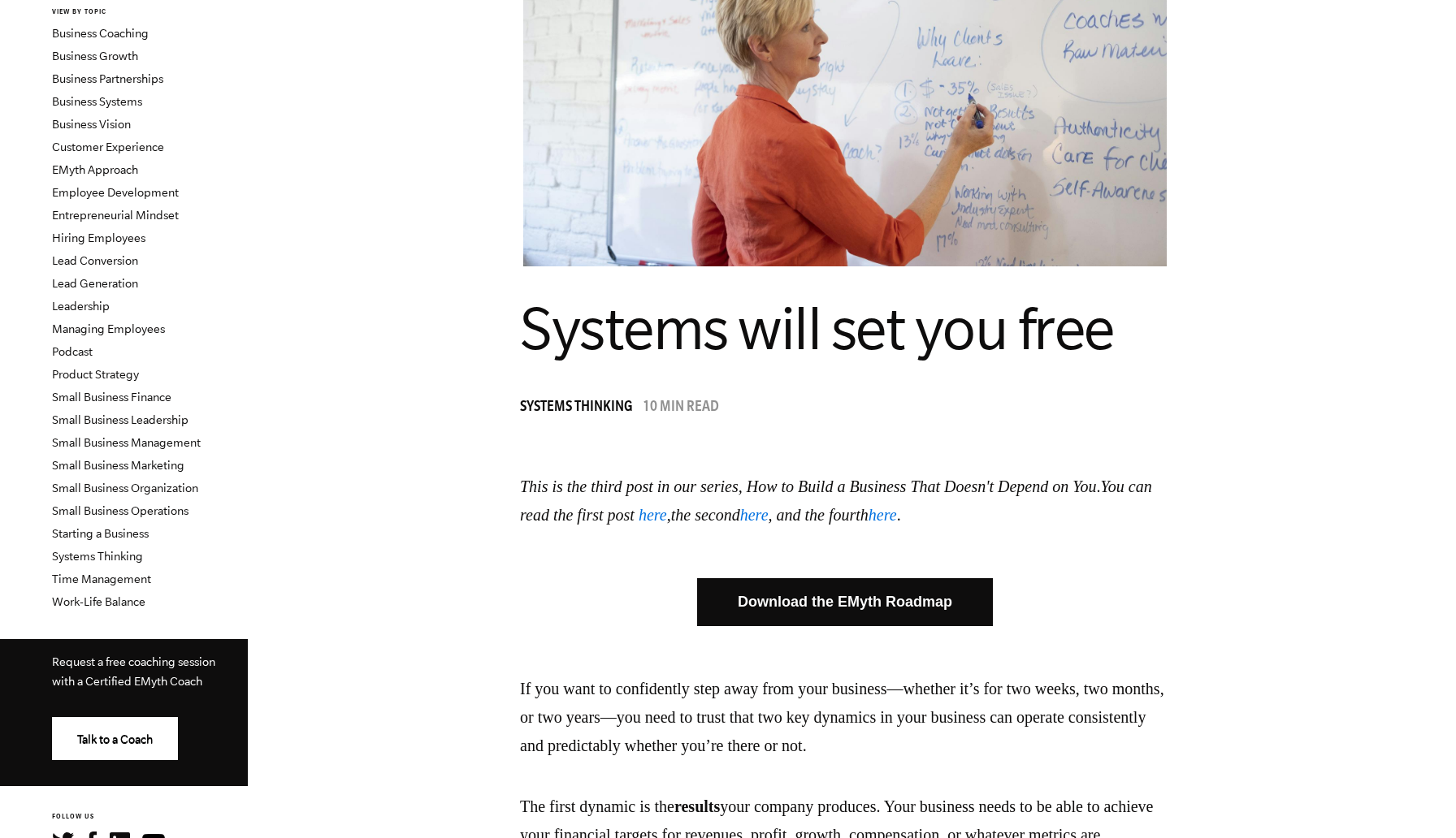
click at [961, 349] on span "Systems will set you free" at bounding box center [816, 328] width 593 height 67
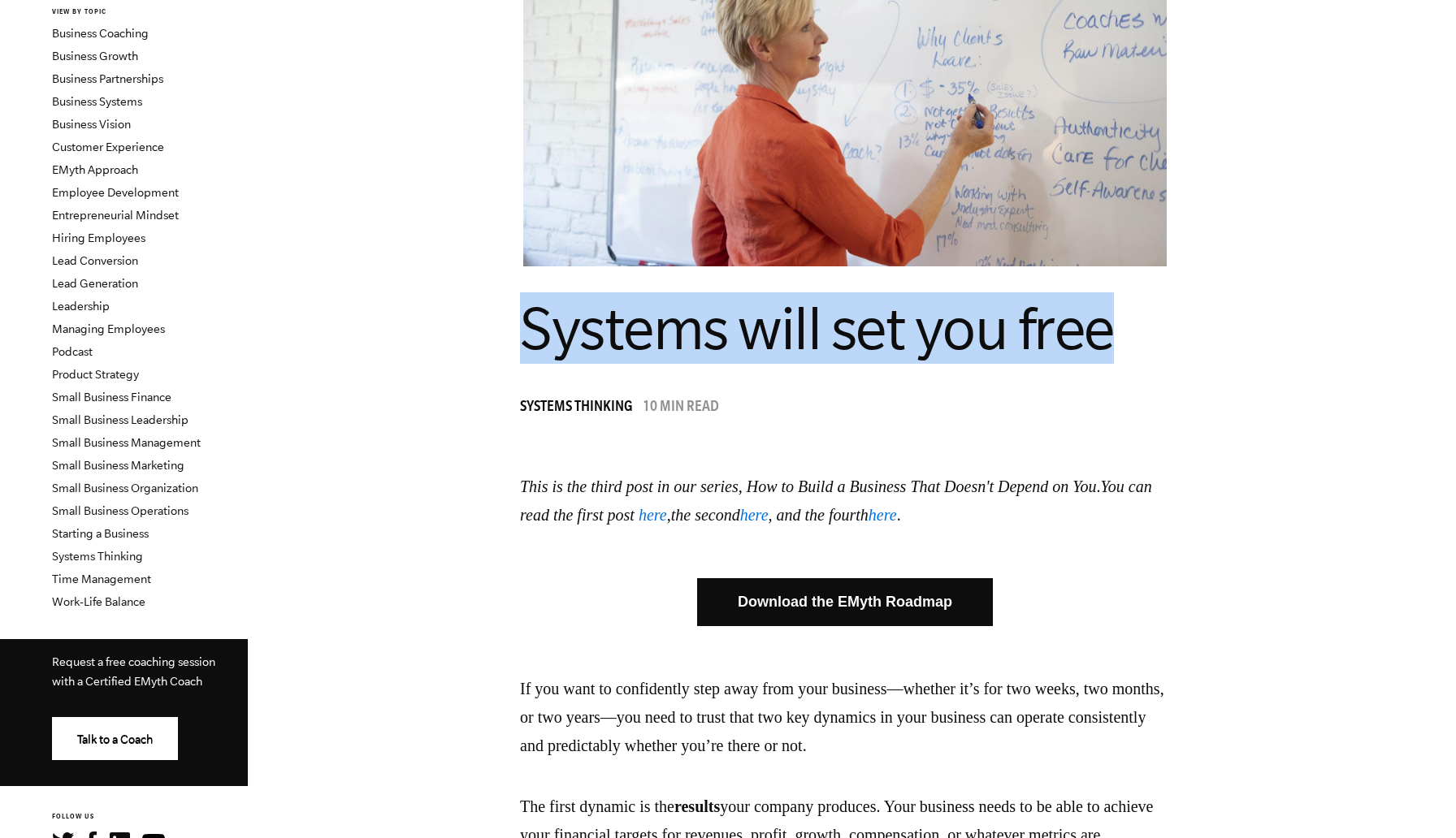
click at [961, 349] on span "Systems will set you free" at bounding box center [816, 328] width 593 height 67
click at [622, 402] on span "Systems Thinking" at bounding box center [575, 409] width 112 height 16
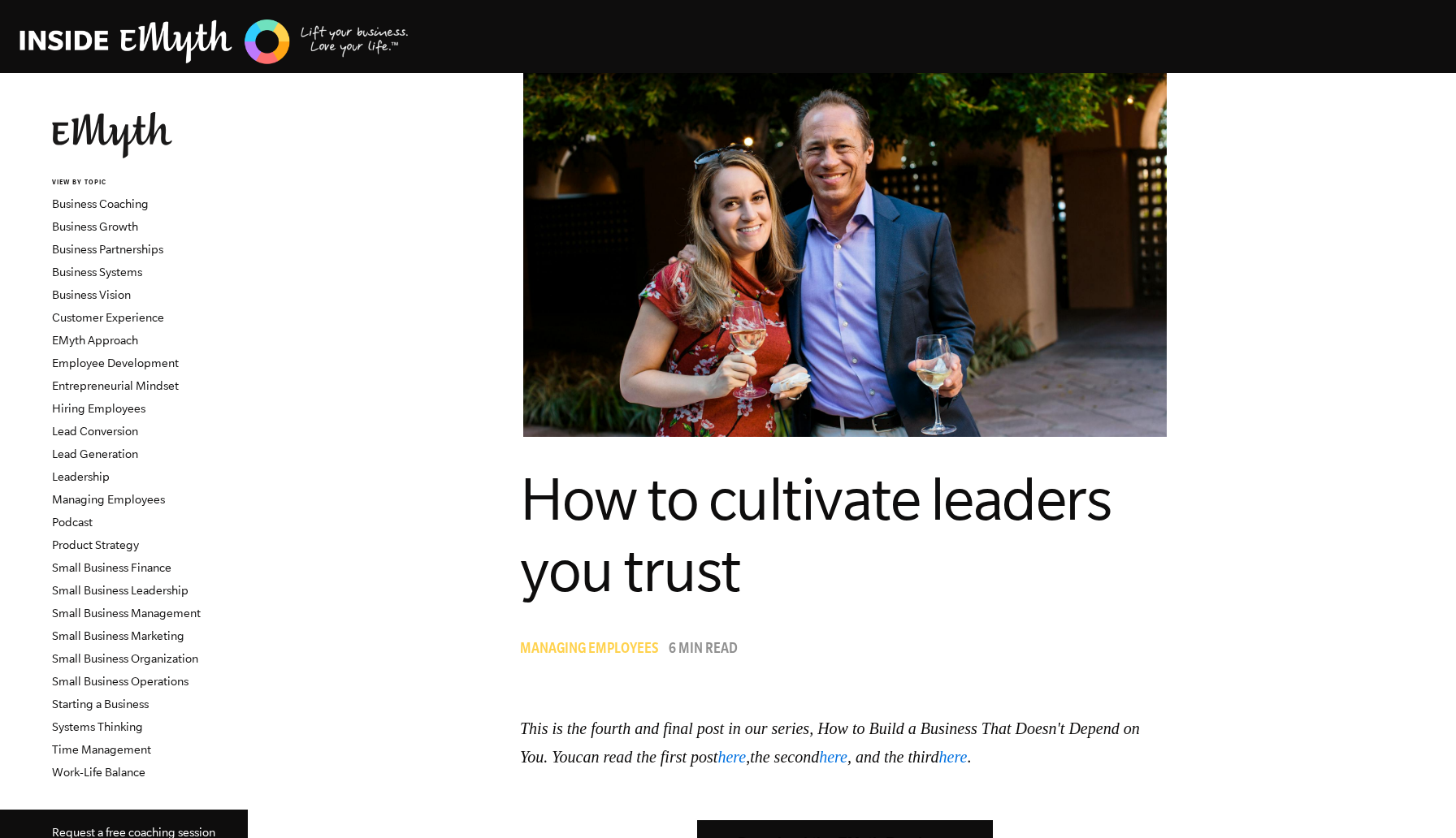
scroll to position [16, 0]
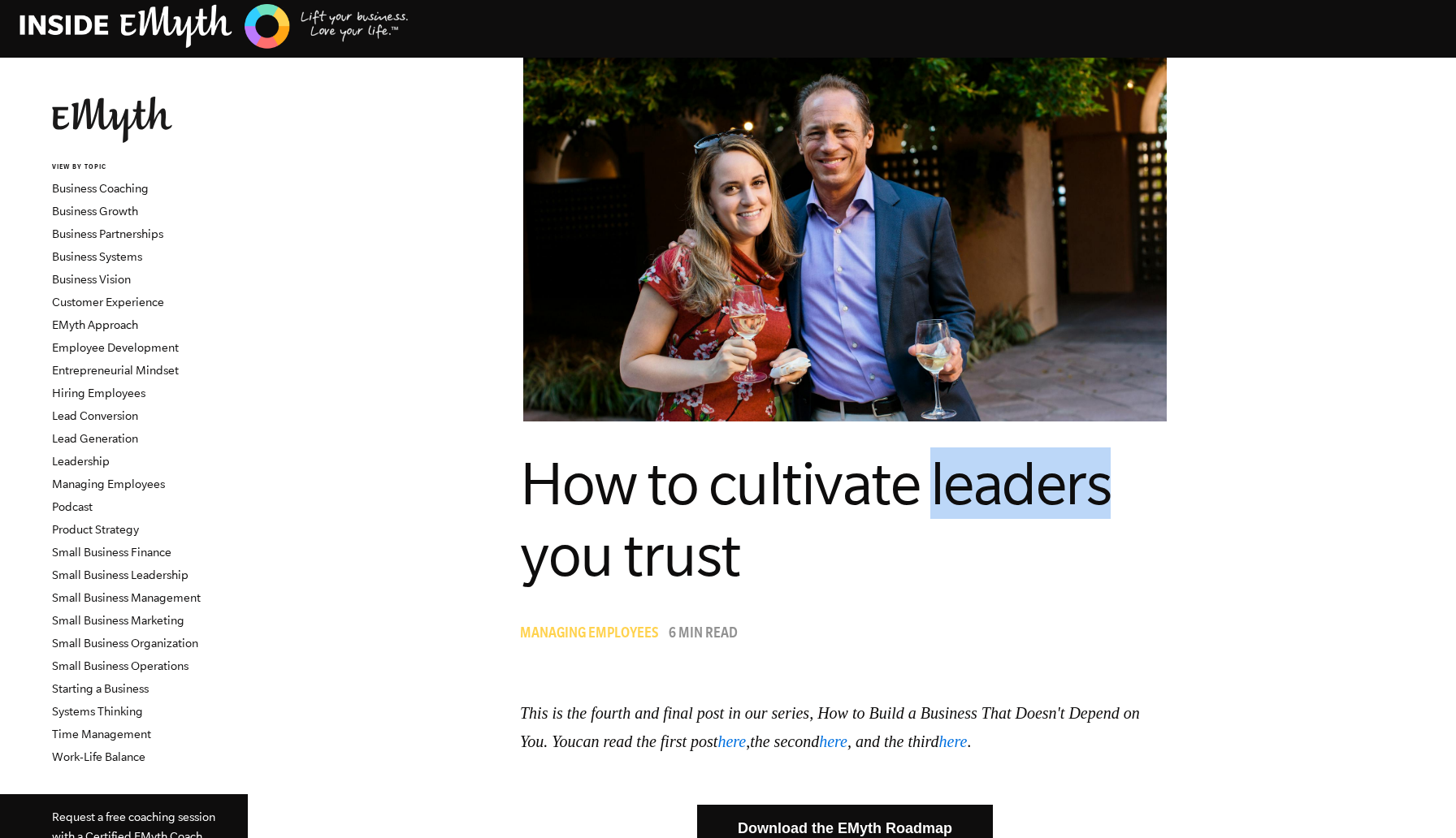
click at [900, 500] on span "How to cultivate leaders you trust" at bounding box center [815, 519] width 590 height 138
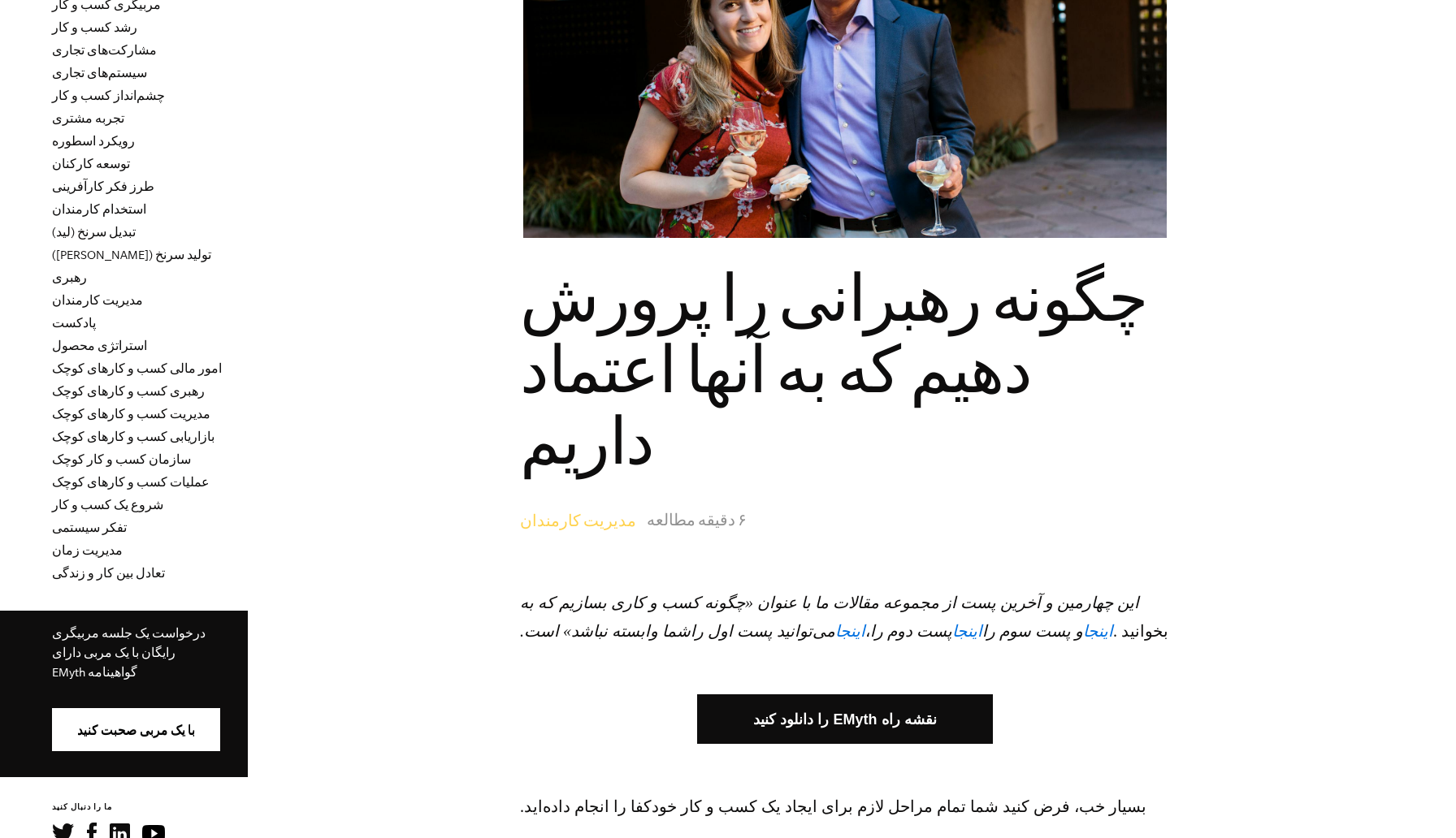
scroll to position [326, 0]
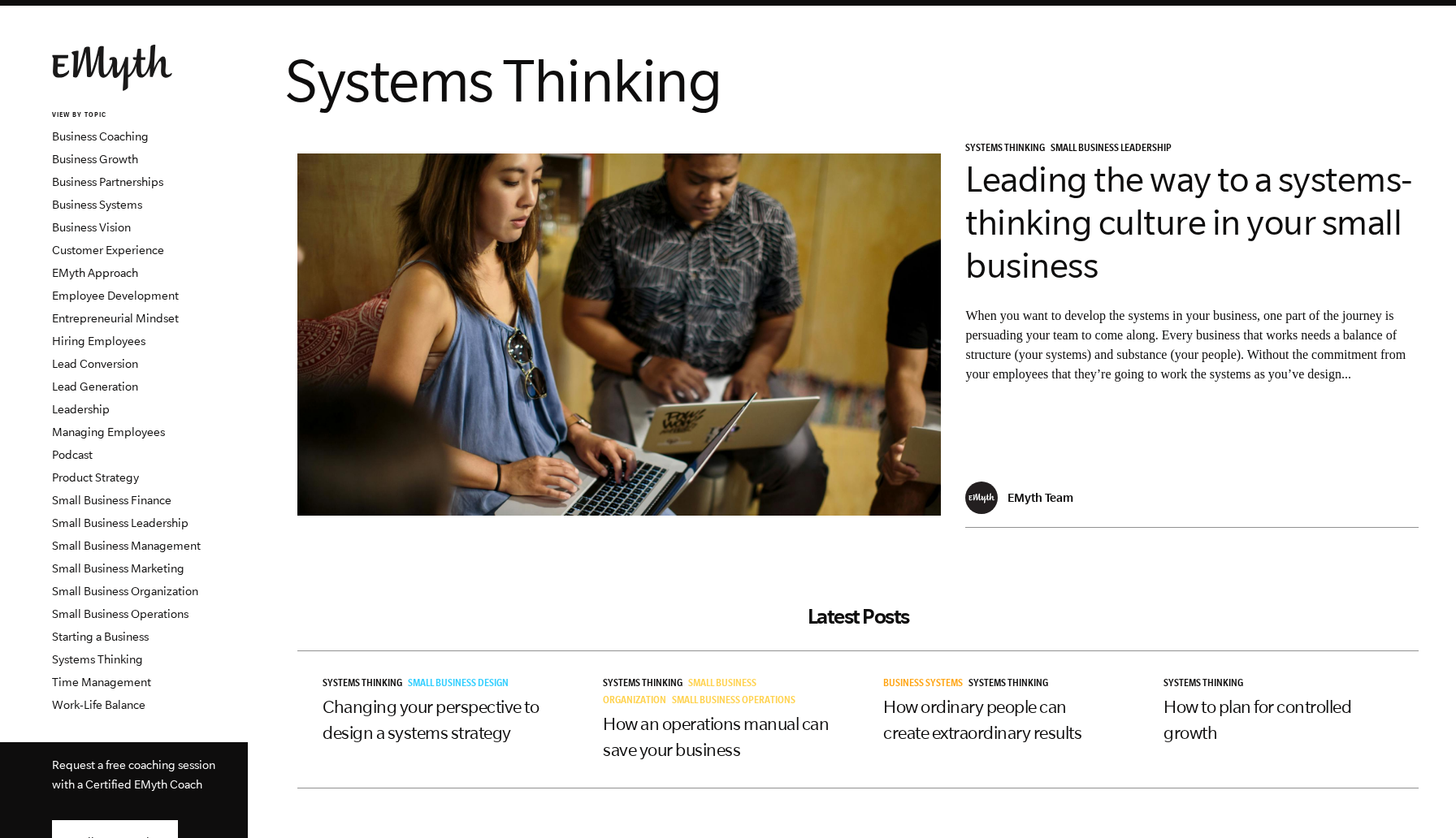
scroll to position [58, 0]
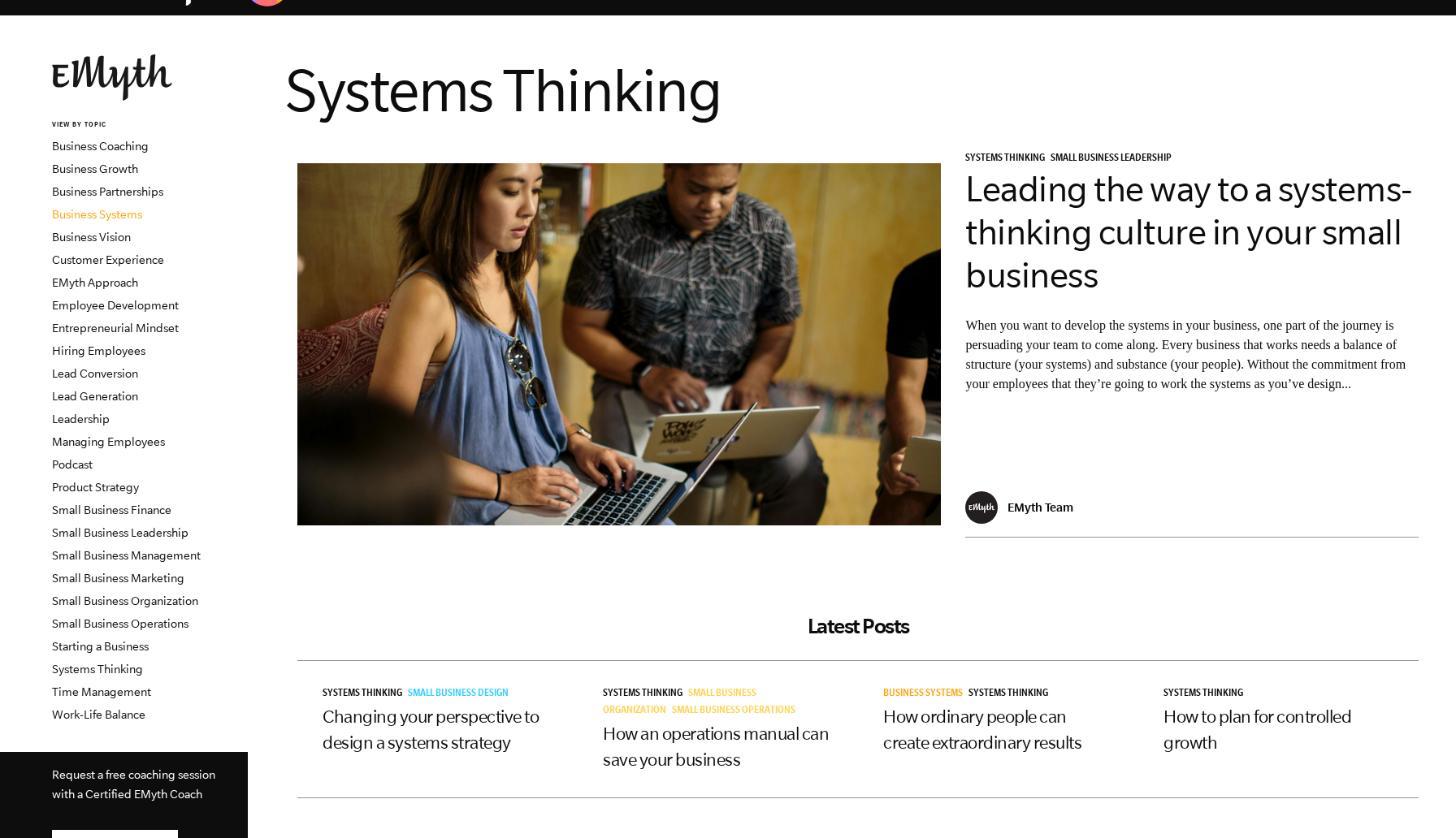
click at [112, 213] on link "Business Systems" at bounding box center [96, 214] width 90 height 13
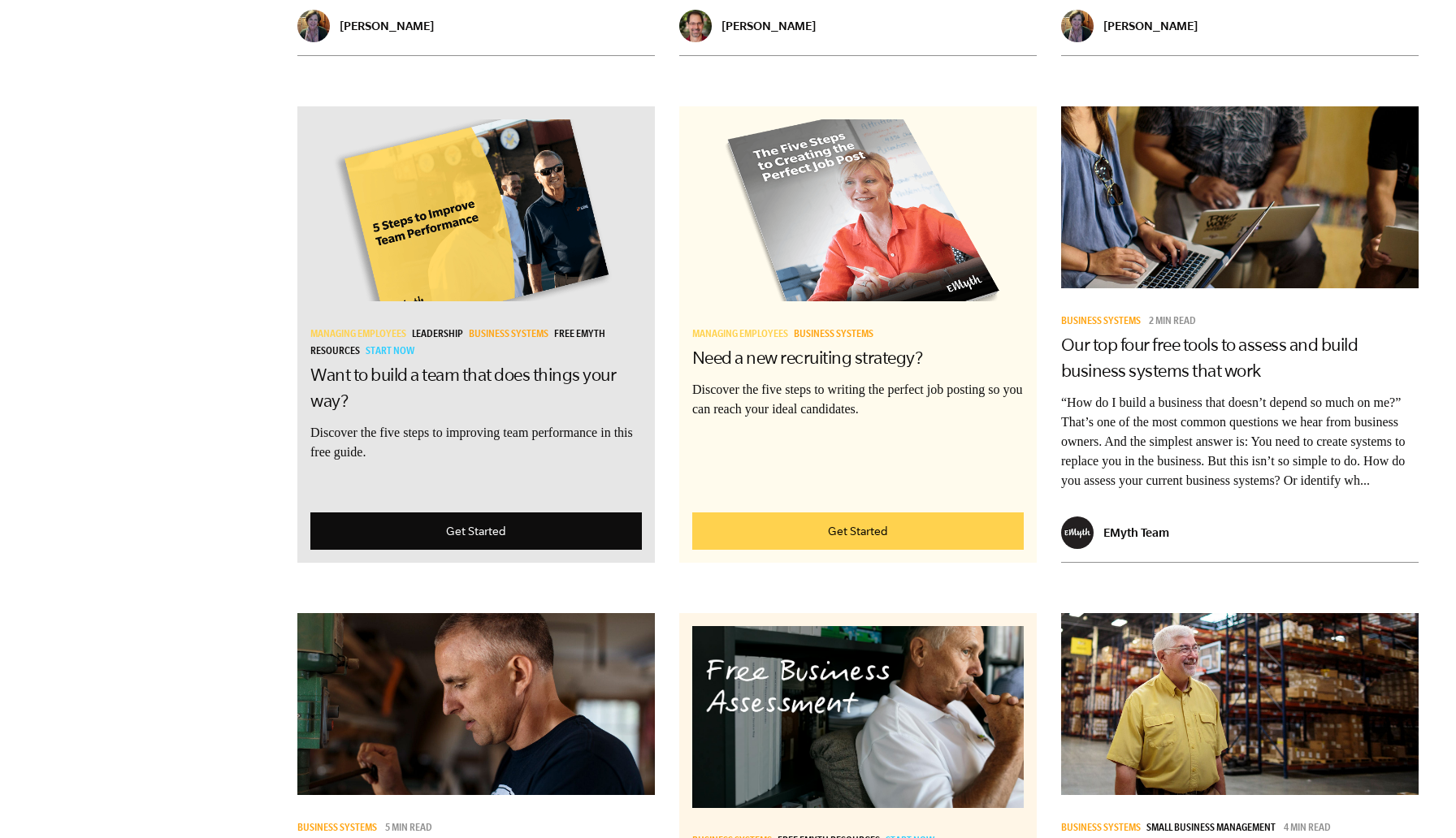
scroll to position [2298, 0]
